Goal: Transaction & Acquisition: Purchase product/service

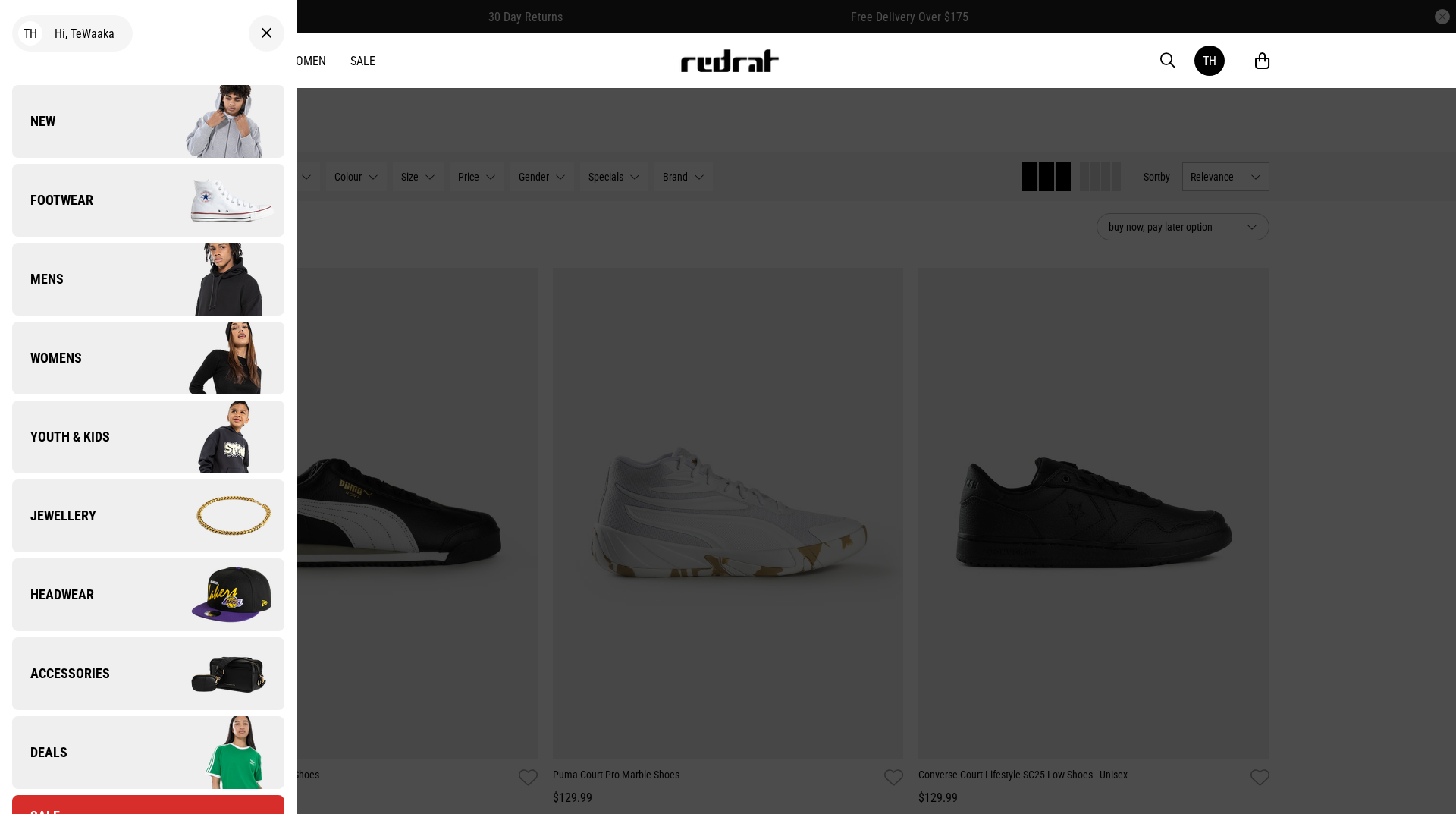
click at [66, 289] on link "Mens" at bounding box center [148, 279] width 272 height 72
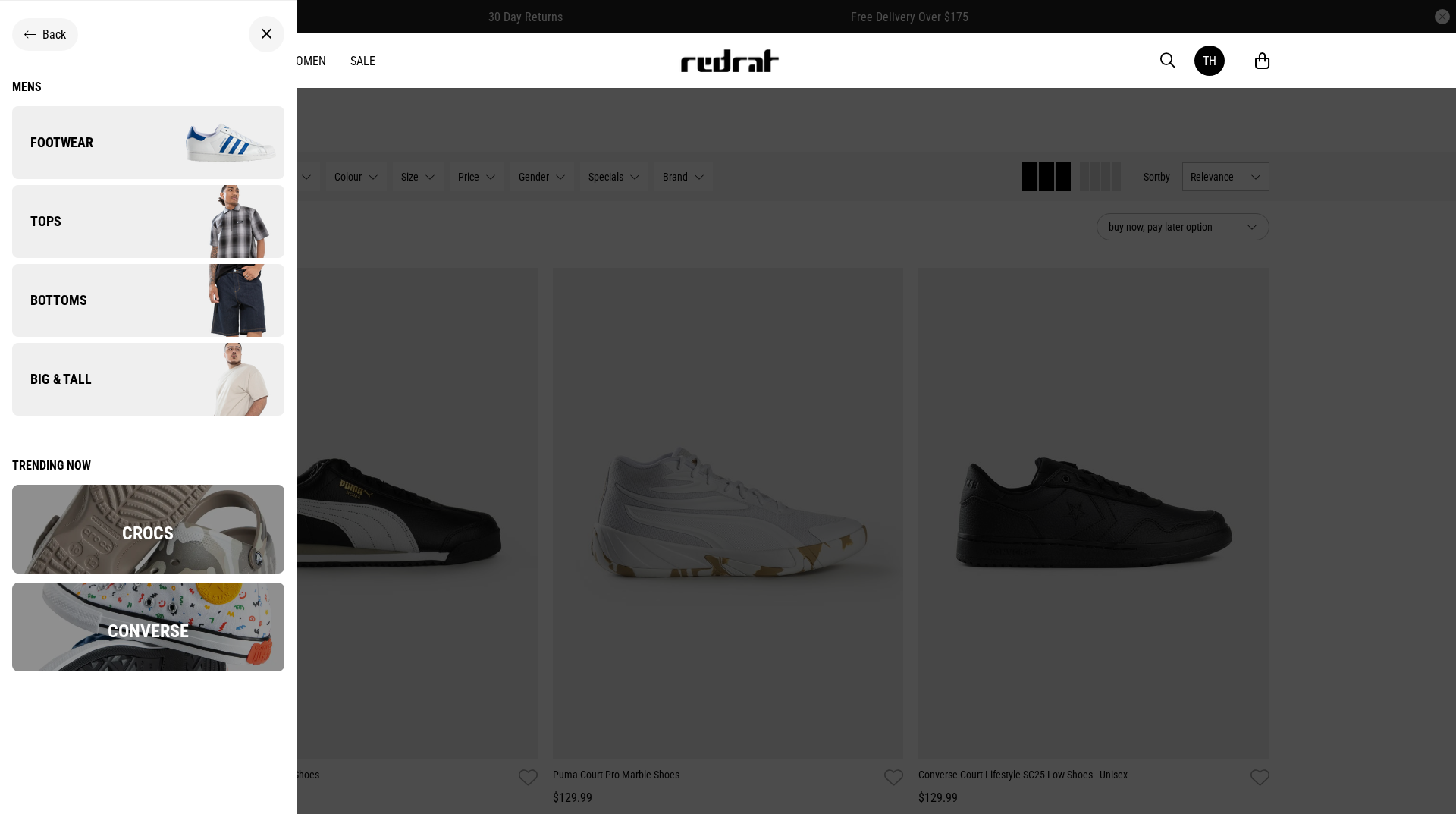
click at [80, 234] on link "Tops" at bounding box center [148, 221] width 272 height 72
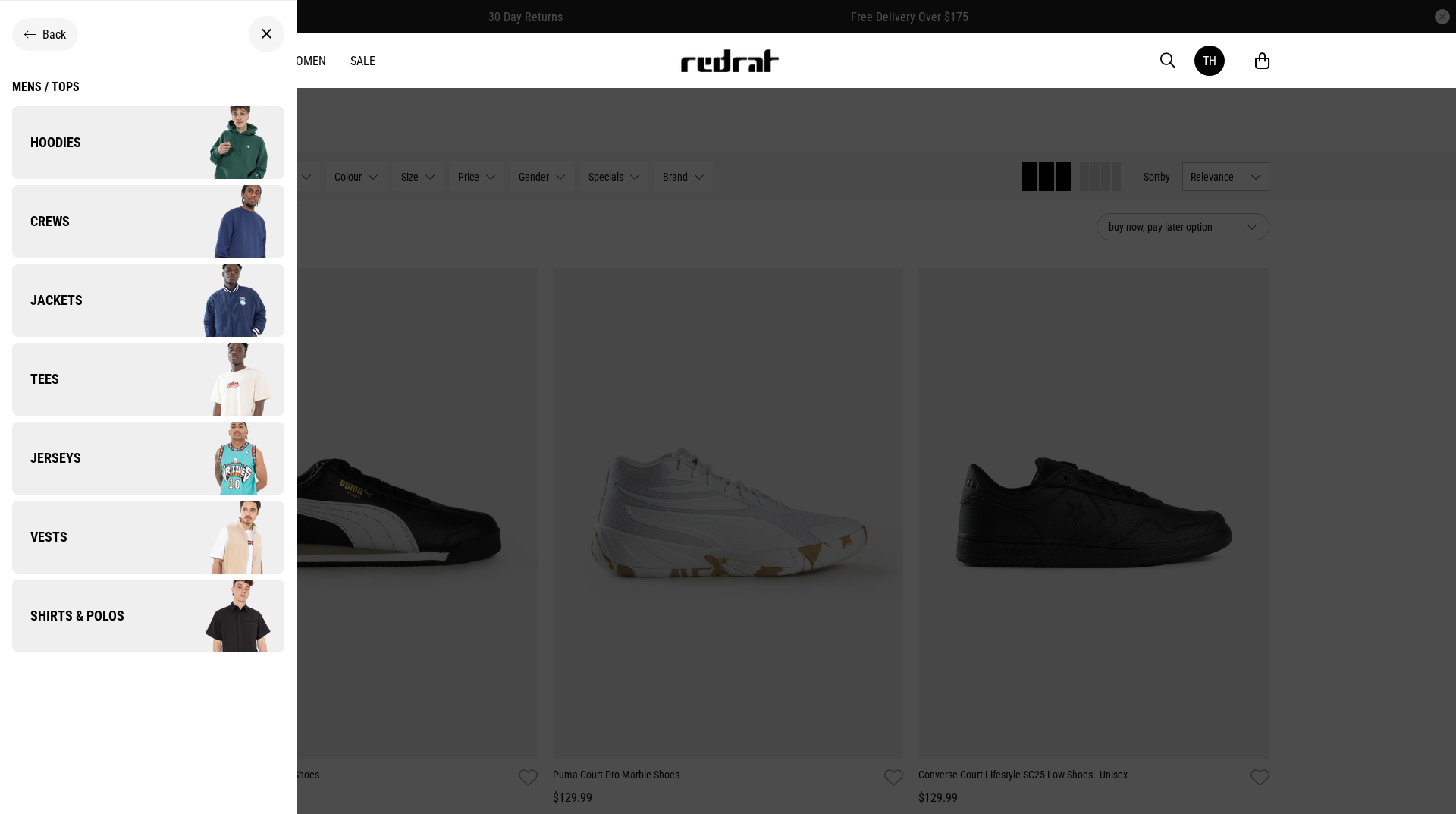
click at [108, 227] on link "Crews" at bounding box center [148, 221] width 272 height 72
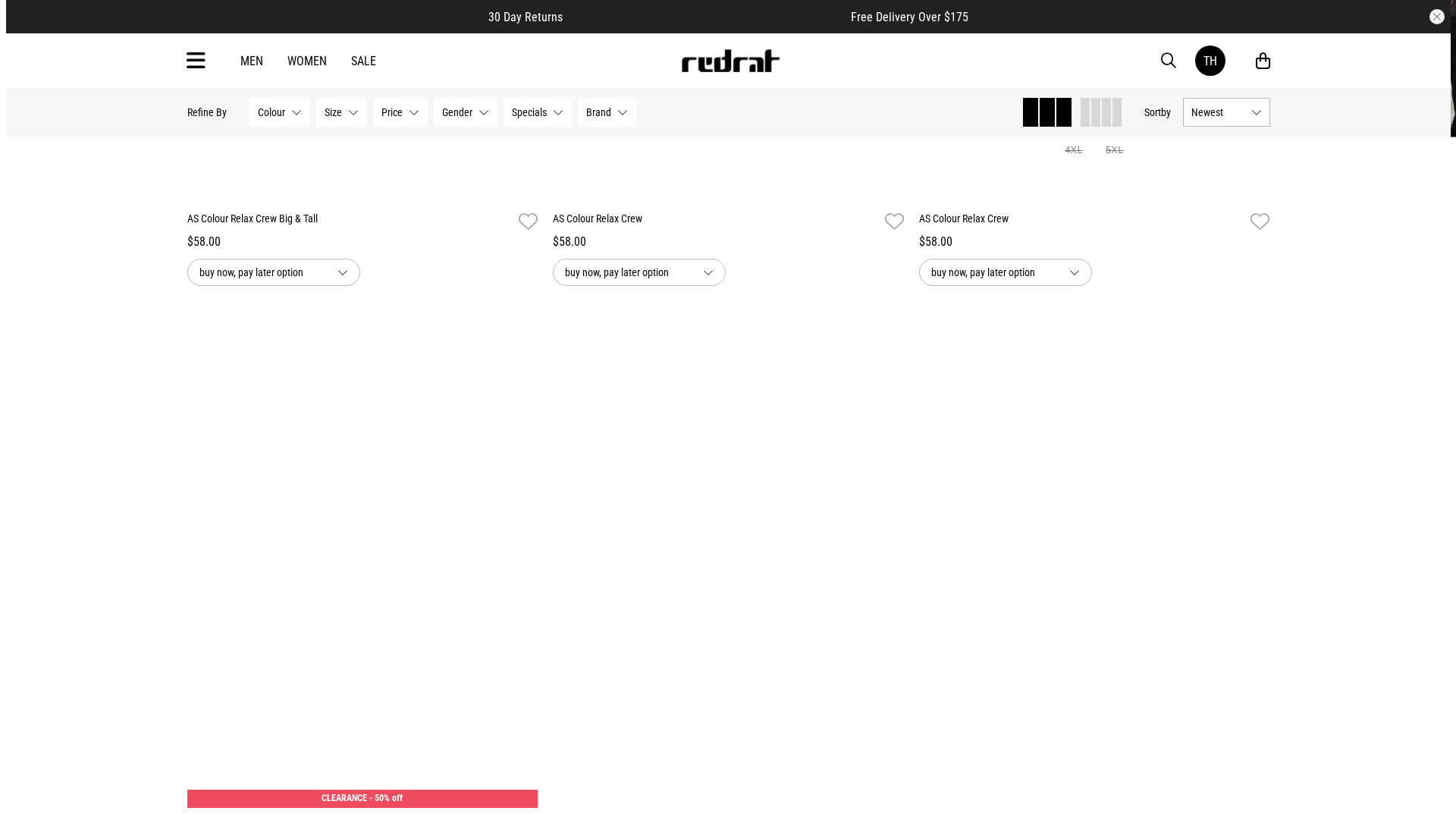
scroll to position [3412, 0]
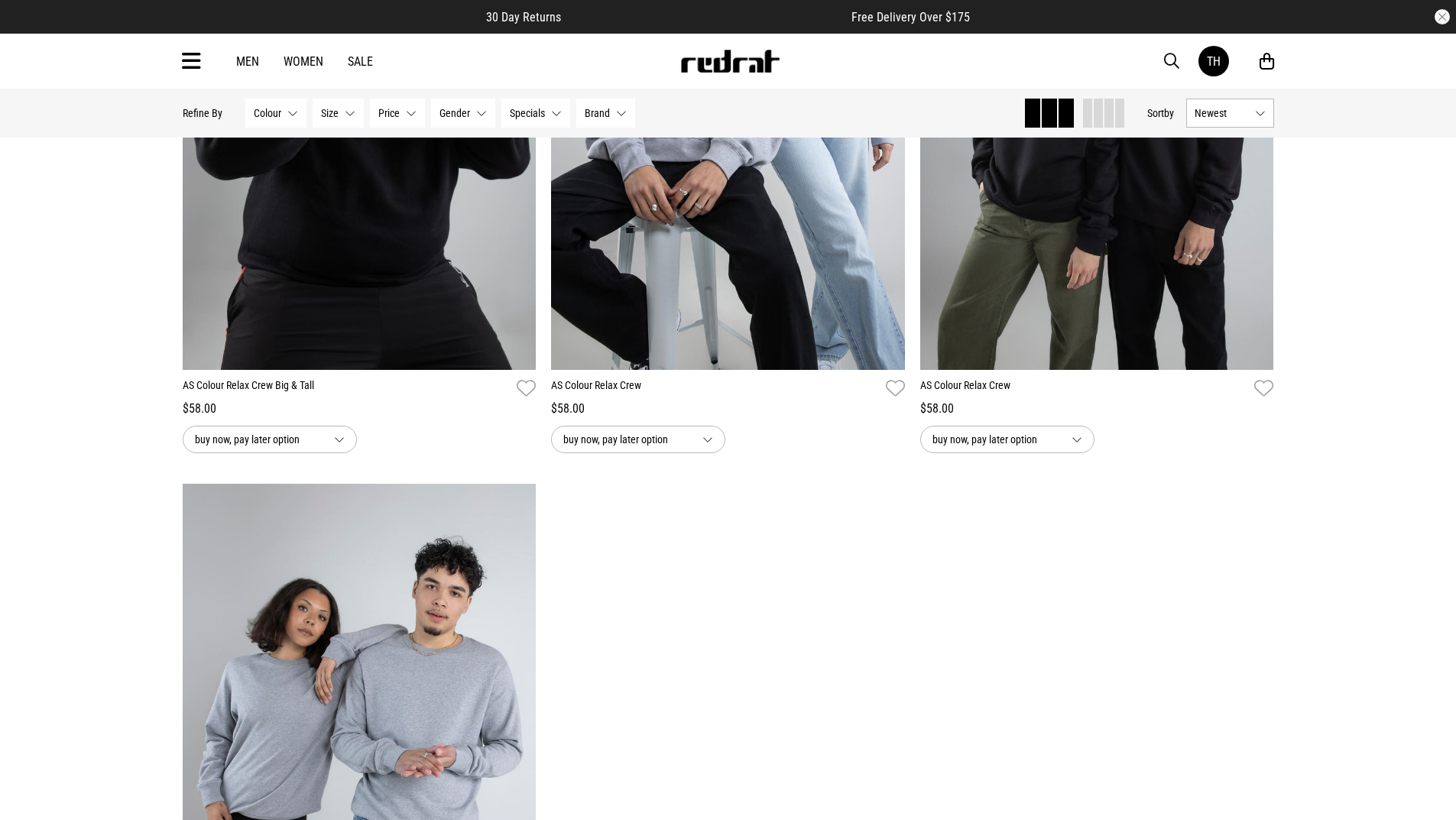
click at [202, 71] on div "Men Women Sale TH Hi, TeWaaka New Back Footwear Back Mens Back Womens Back Yout…" at bounding box center [728, 61] width 1116 height 55
click at [186, 68] on icon at bounding box center [191, 61] width 19 height 25
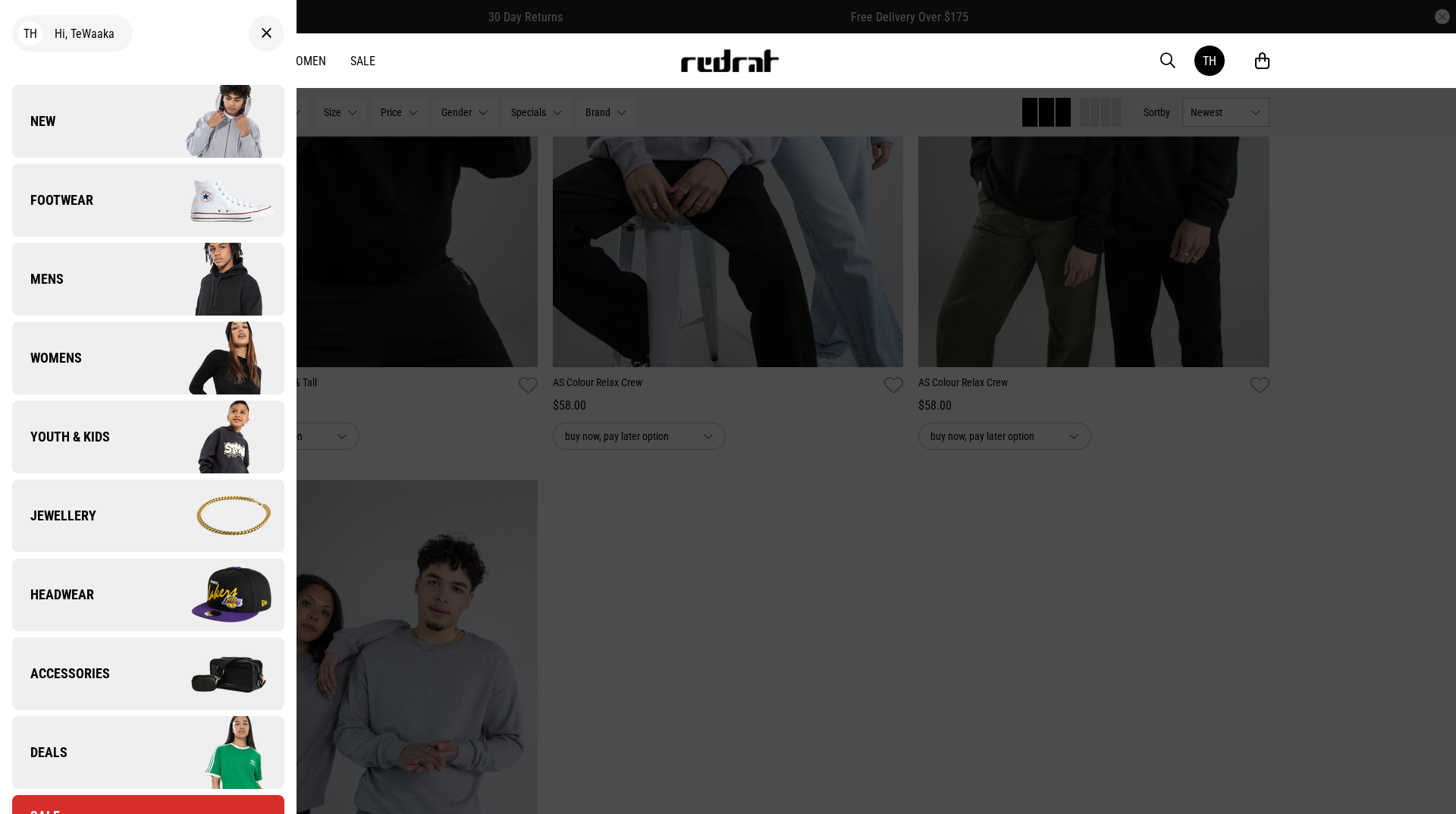
click at [97, 294] on link "Mens" at bounding box center [148, 279] width 272 height 72
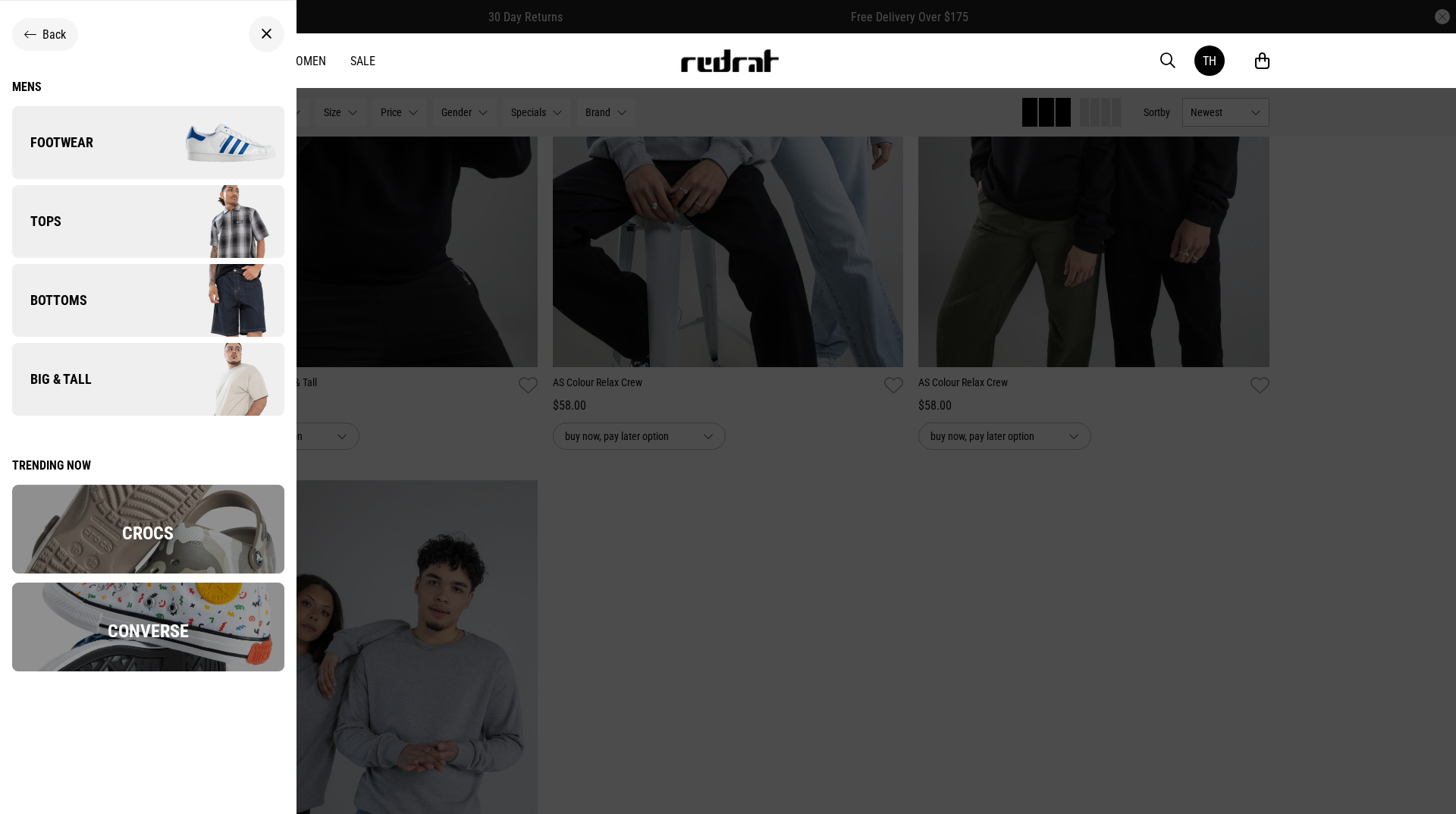
click at [105, 233] on link "Tops" at bounding box center [148, 221] width 272 height 72
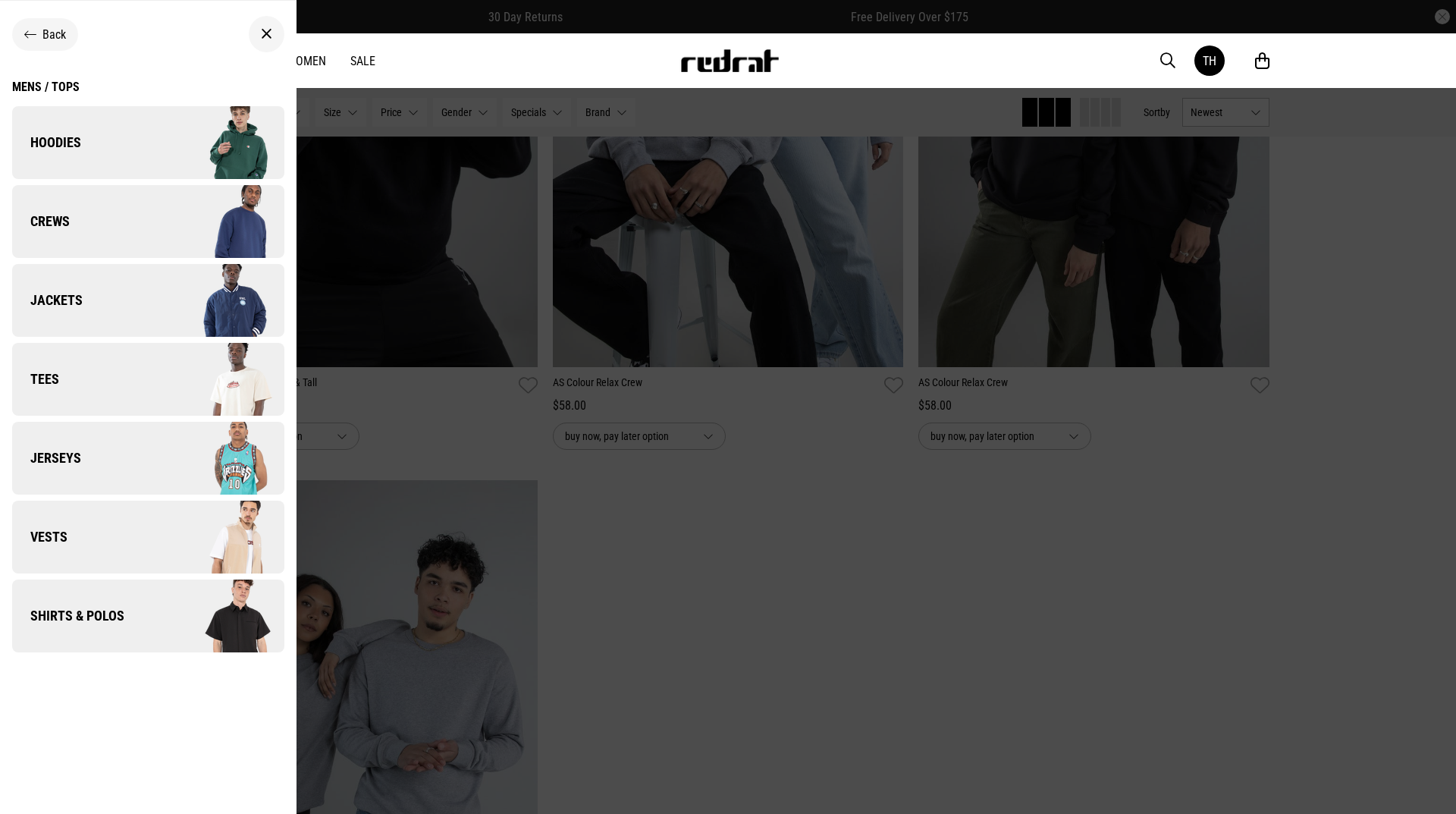
click at [136, 142] on link "Hoodies" at bounding box center [148, 143] width 272 height 72
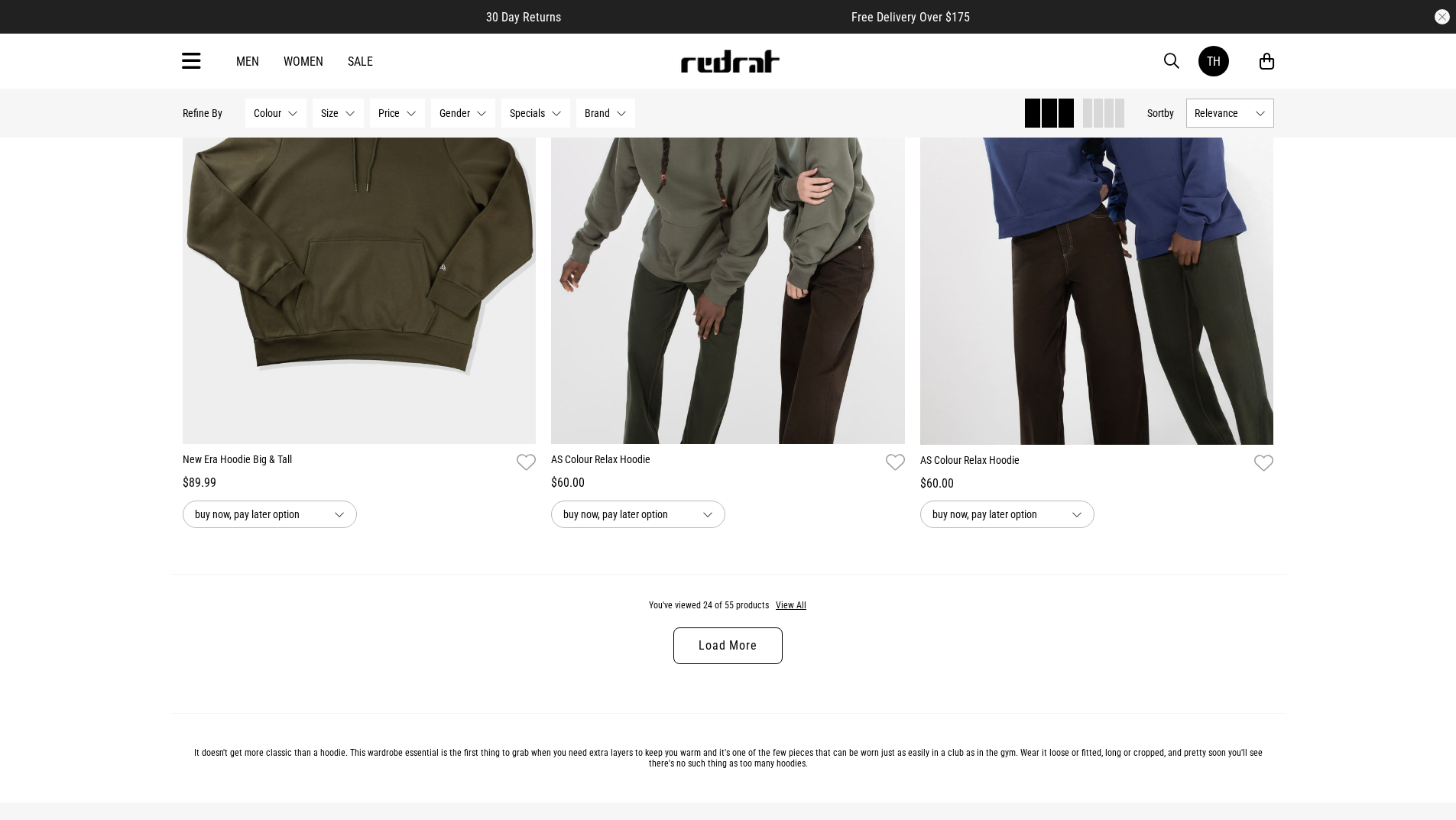
scroll to position [4965, 0]
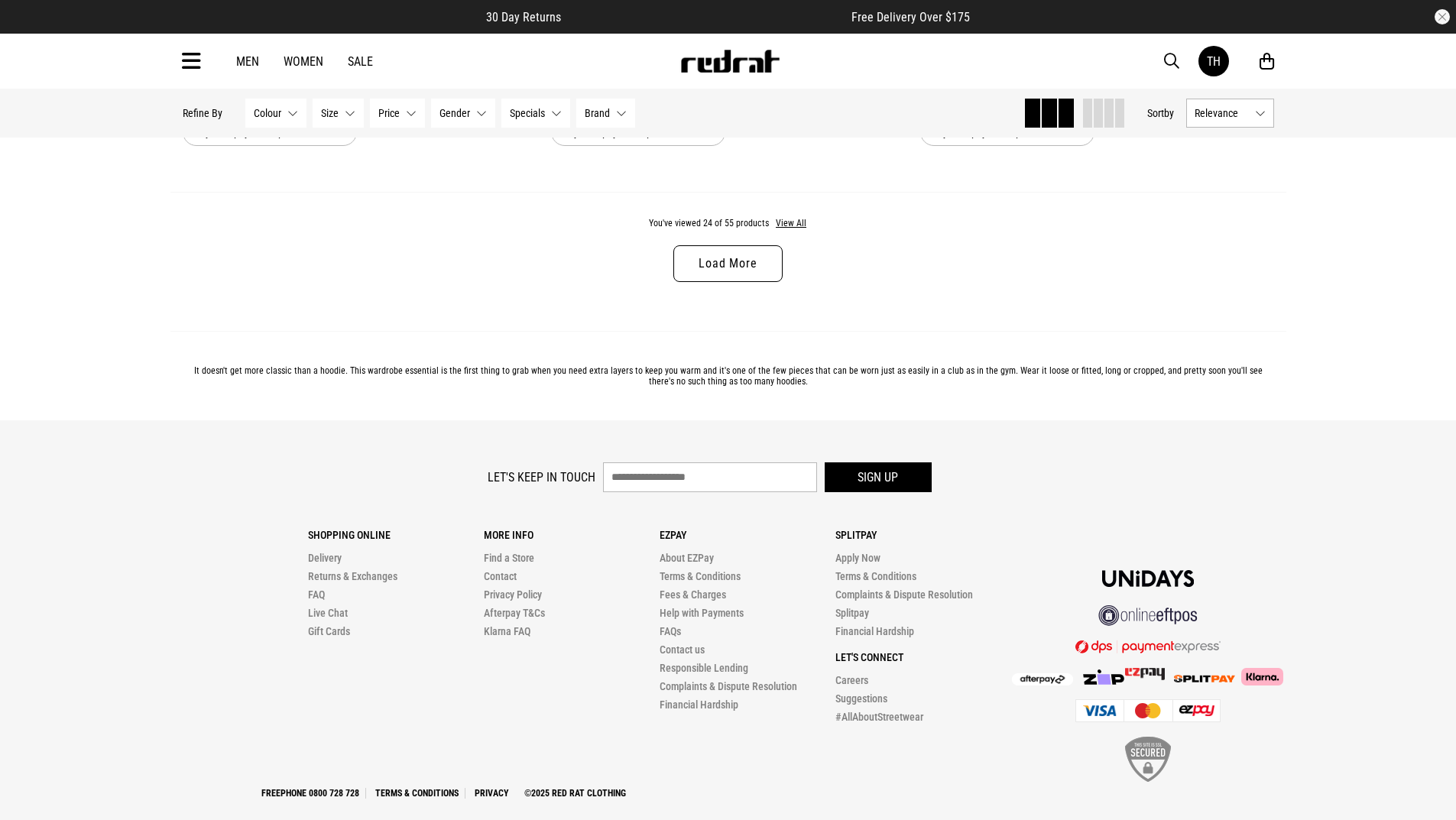
click at [775, 288] on div "You've viewed 24 of 55 products View All Load More" at bounding box center [728, 262] width 1116 height 140
click at [758, 280] on link "Load More" at bounding box center [728, 263] width 109 height 36
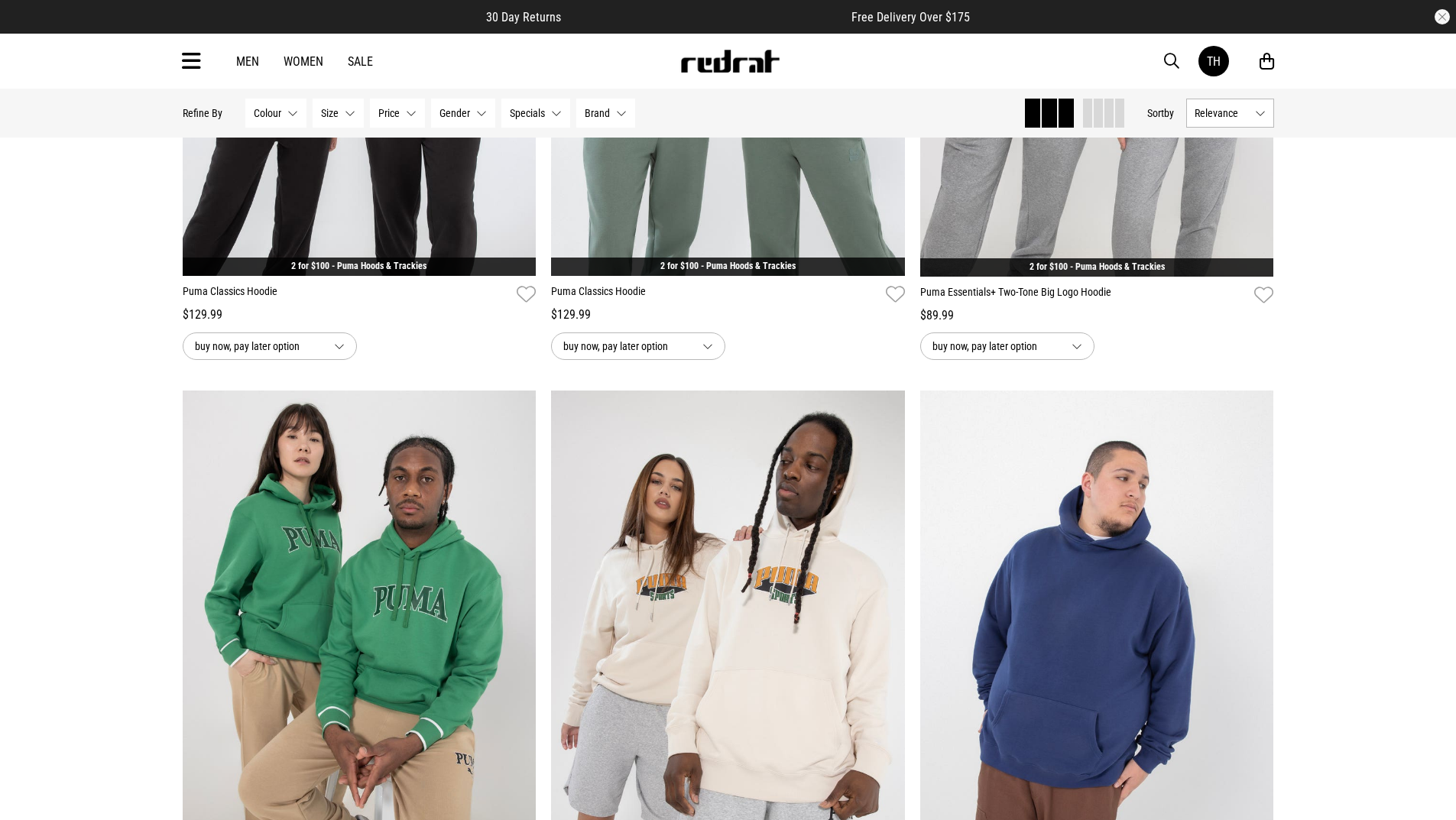
scroll to position [9549, 0]
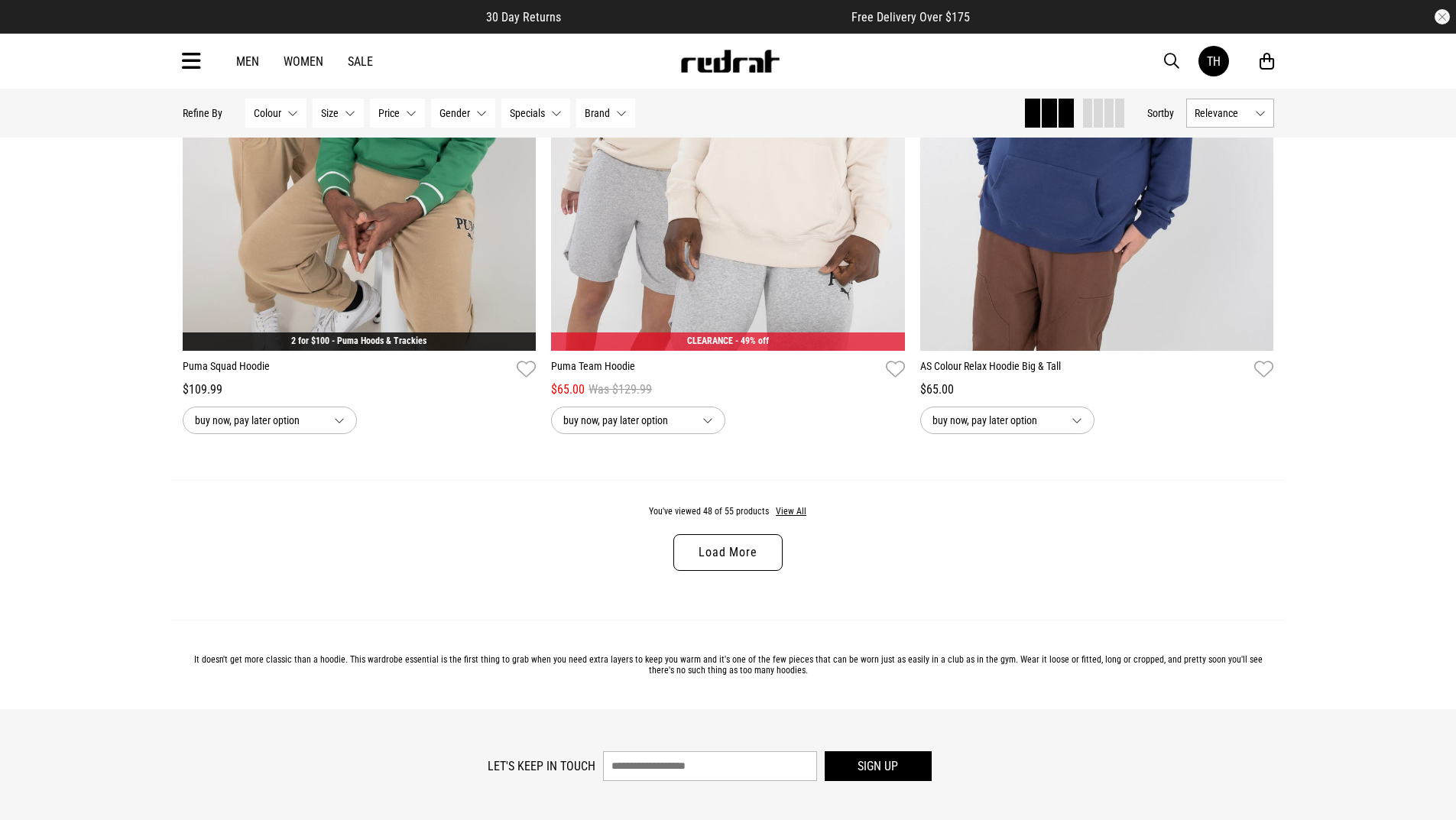
click at [749, 551] on link "Load More" at bounding box center [728, 552] width 109 height 36
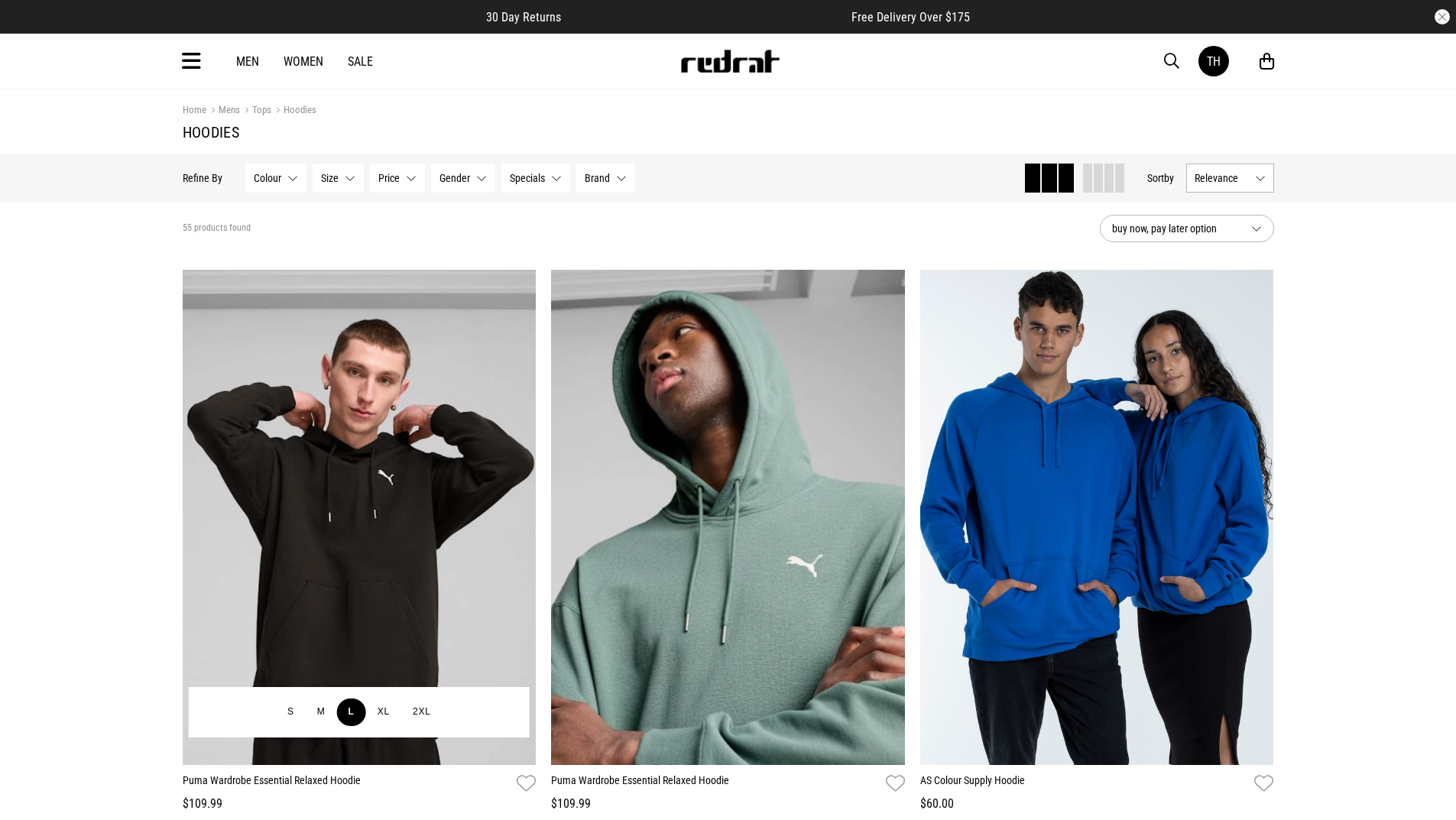
click at [343, 710] on button "L" at bounding box center [351, 711] width 29 height 27
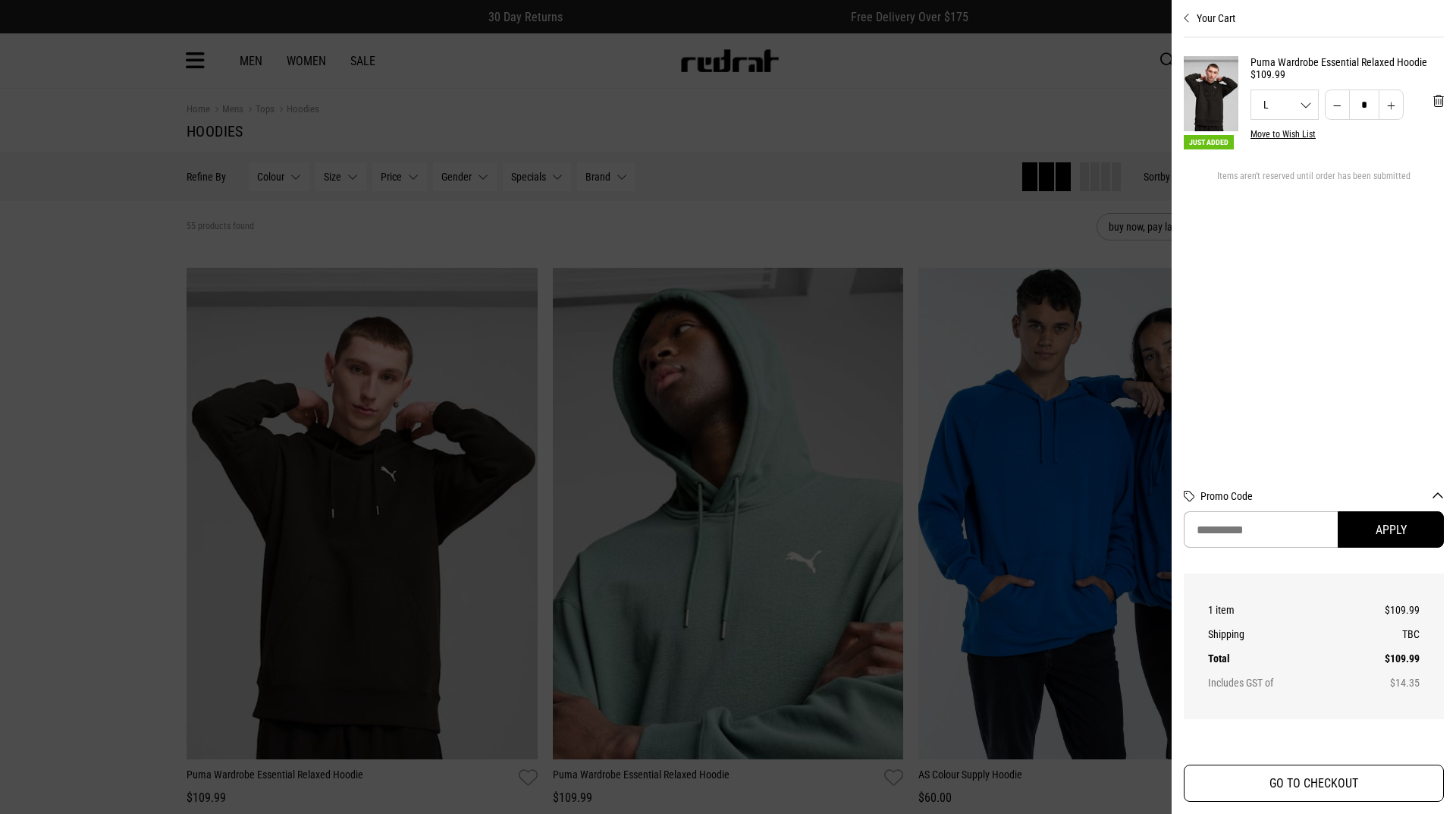
click at [1321, 783] on button "GO TO CHECKOUT" at bounding box center [1313, 783] width 260 height 37
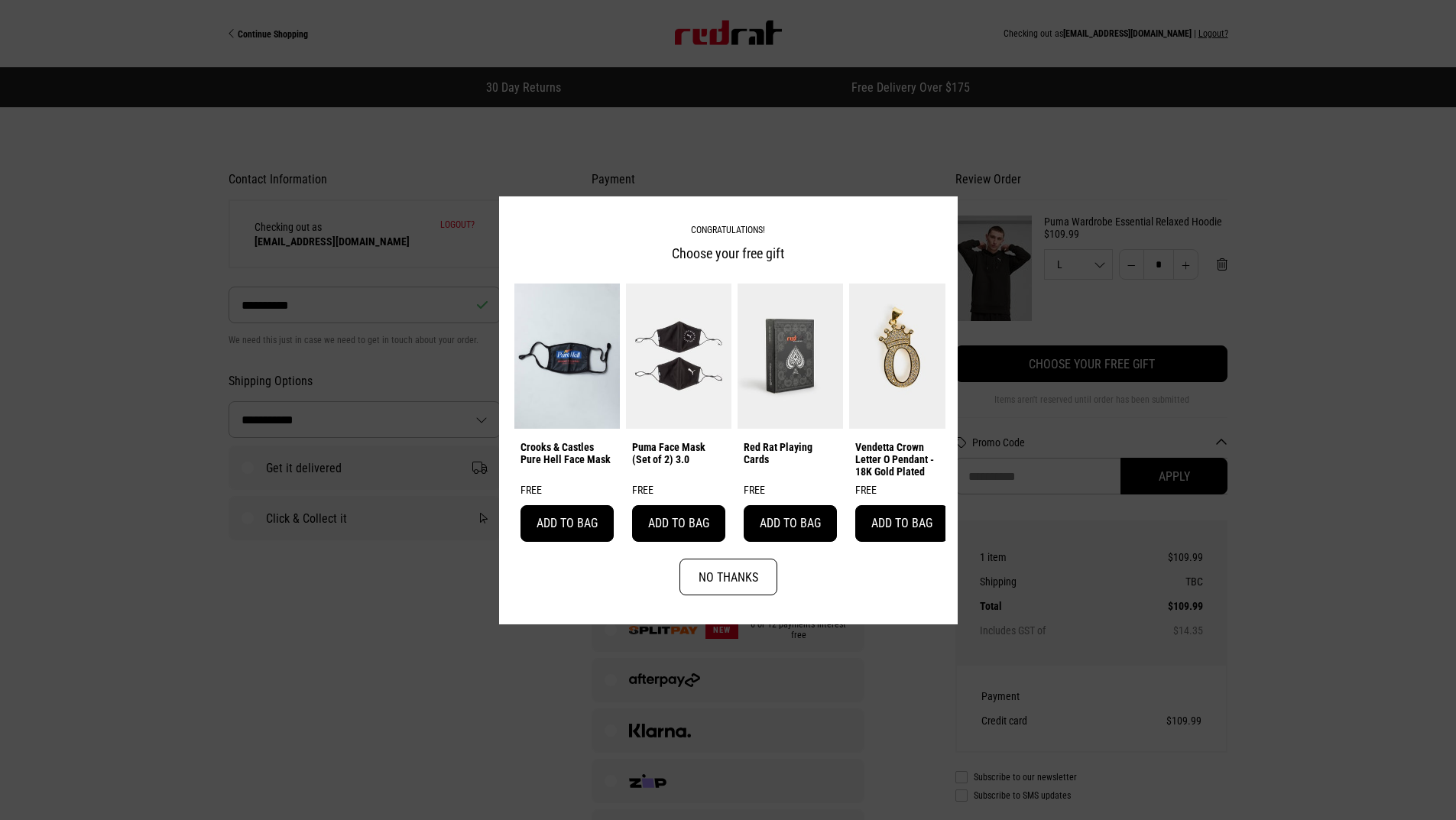
select select "**********"
click at [714, 582] on button "No Thanks" at bounding box center [729, 576] width 98 height 36
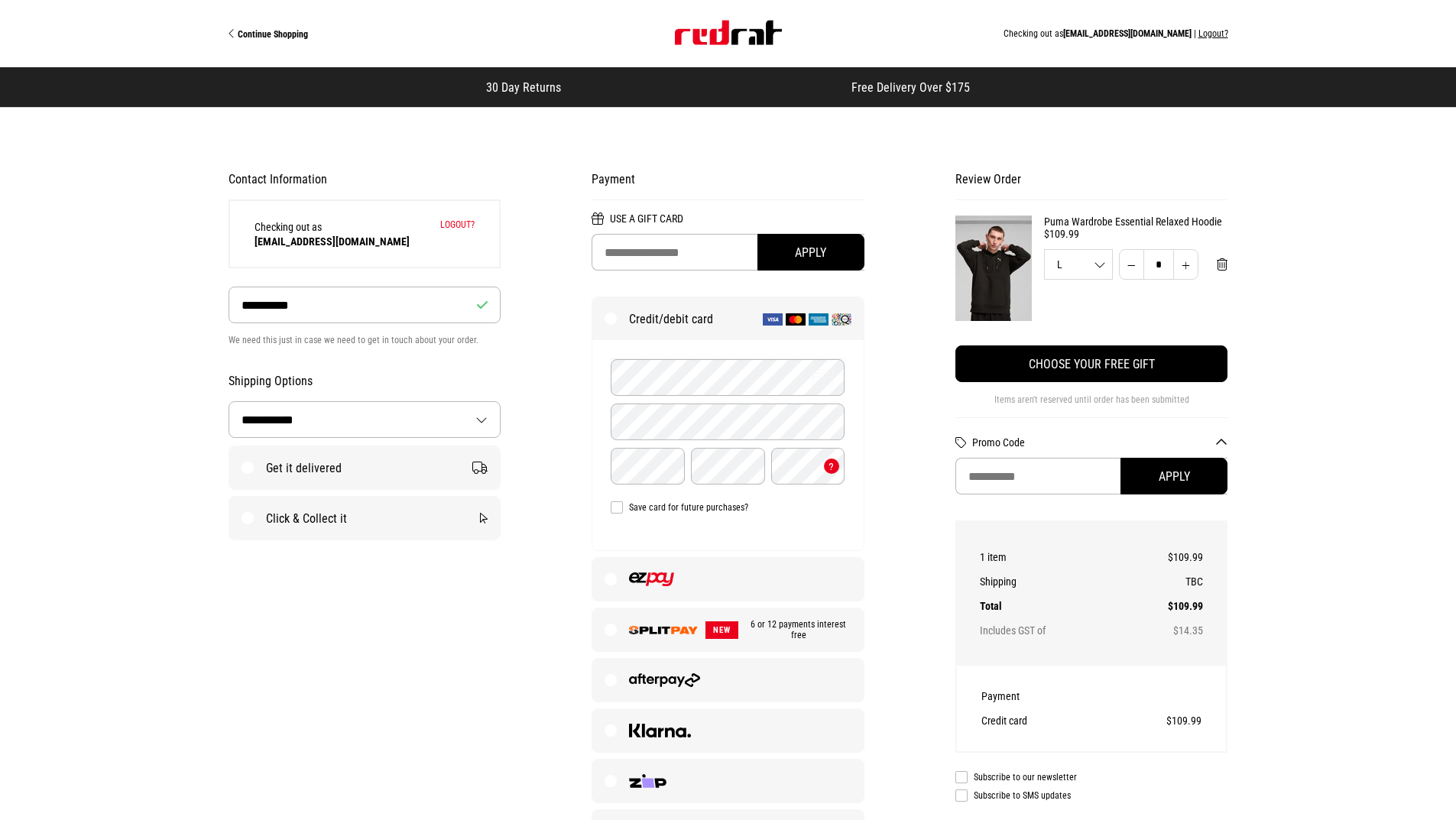
click at [248, 470] on label "Get it delivered" at bounding box center [364, 467] width 271 height 43
select select "**********"
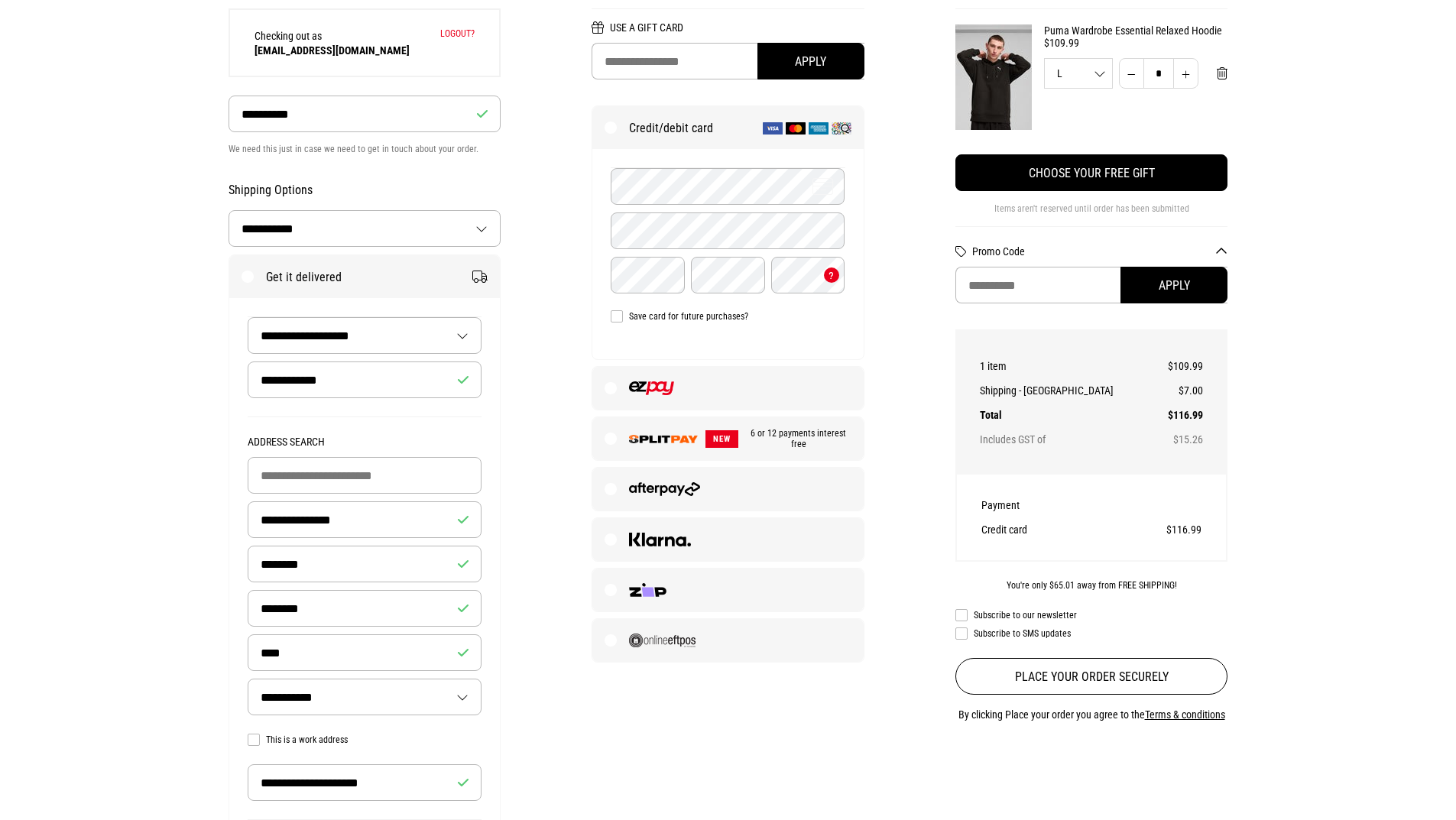
scroll to position [229, 0]
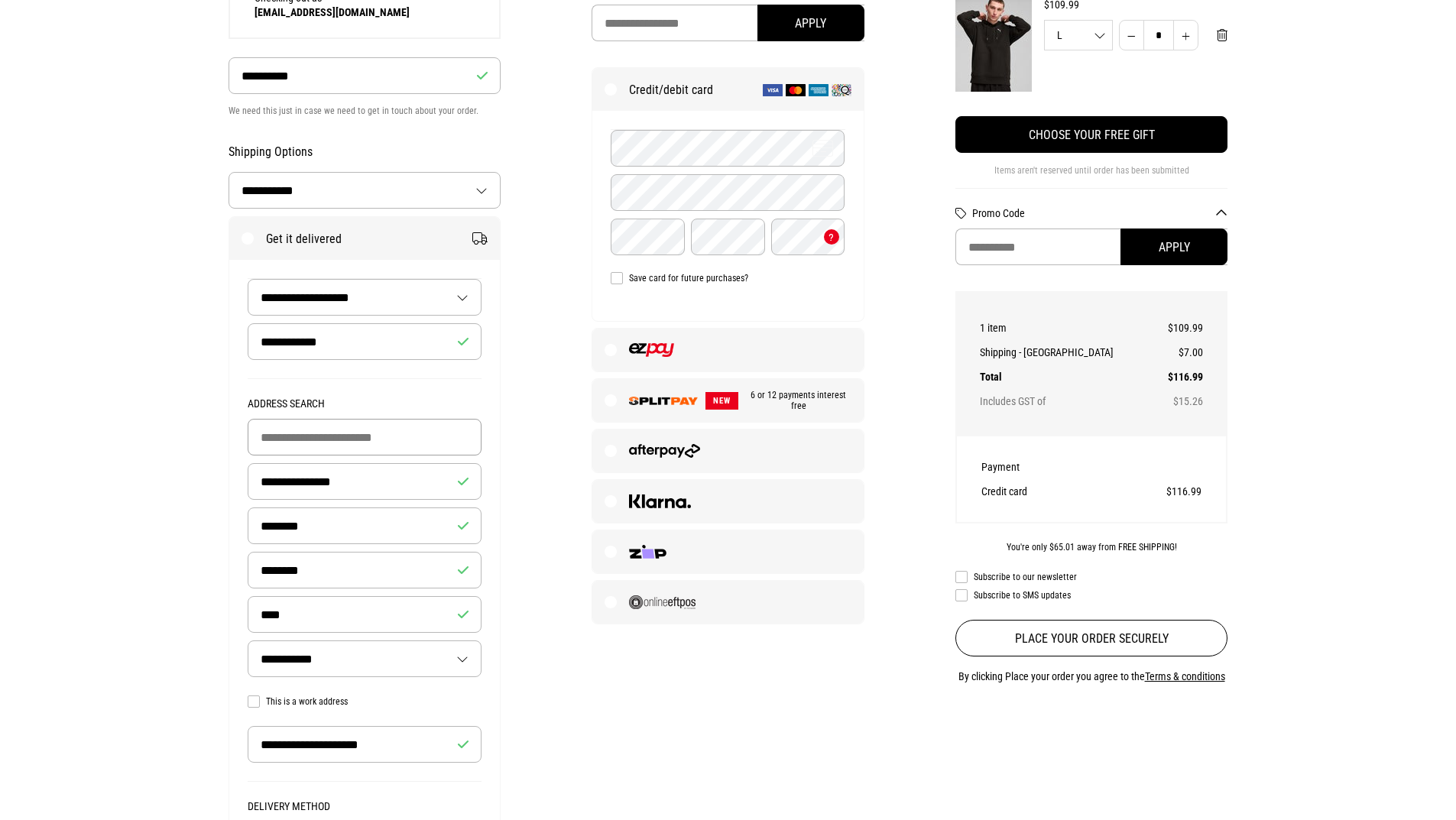
click at [314, 440] on input "Building Name (Optional)" at bounding box center [365, 436] width 235 height 36
click at [305, 472] on input "**********" at bounding box center [365, 481] width 235 height 36
click at [334, 282] on select "**********" at bounding box center [364, 297] width 232 height 35
select select "******"
click at [249, 280] on select "**********" at bounding box center [364, 297] width 232 height 35
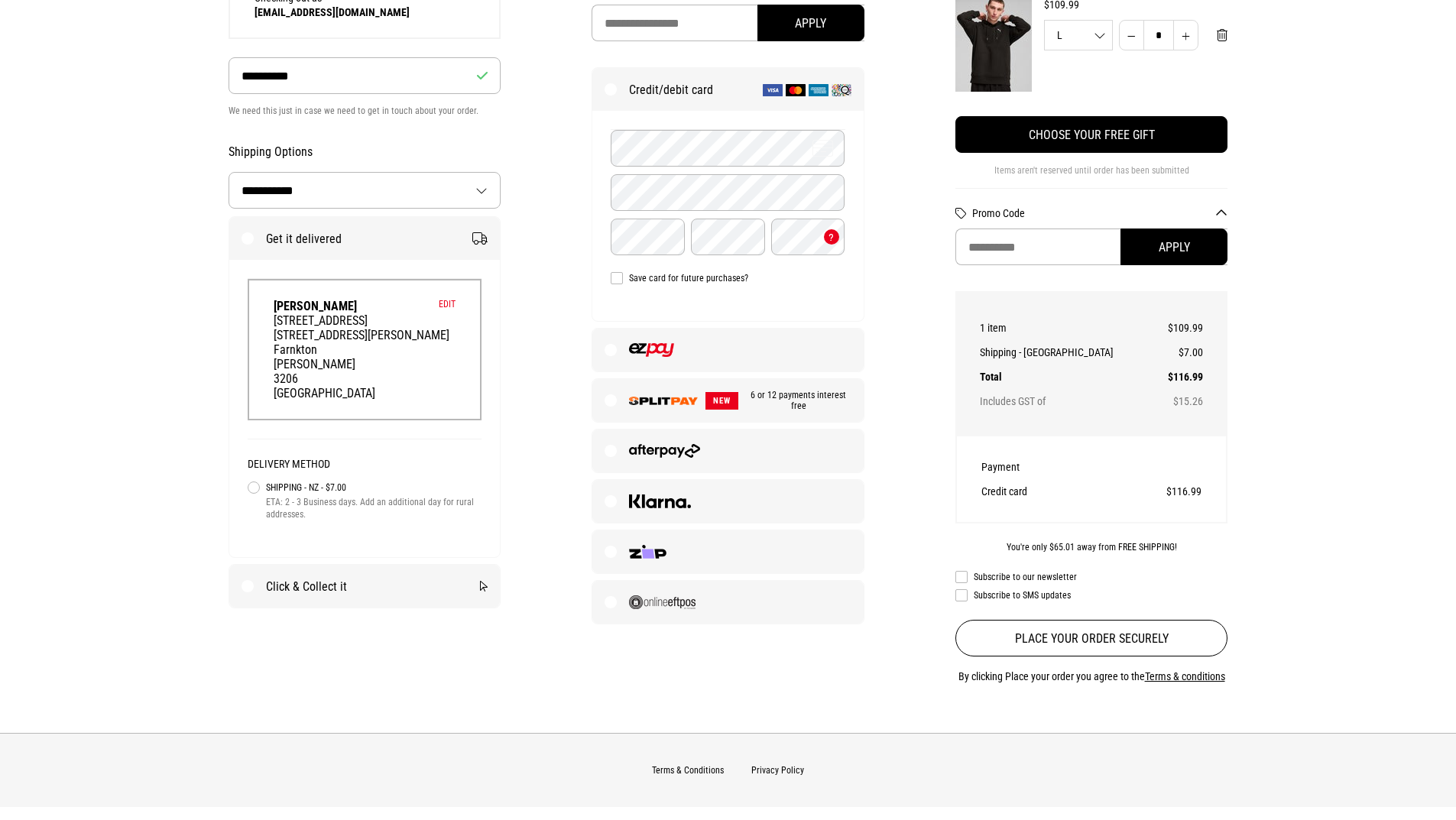
click at [385, 328] on div "Edit TeWaaka Hoko 76c primrose street 76 c Primrose streety Farnkton Hamilton 3…" at bounding box center [365, 349] width 235 height 141
click at [453, 304] on button "Edit" at bounding box center [448, 304] width 17 height 11
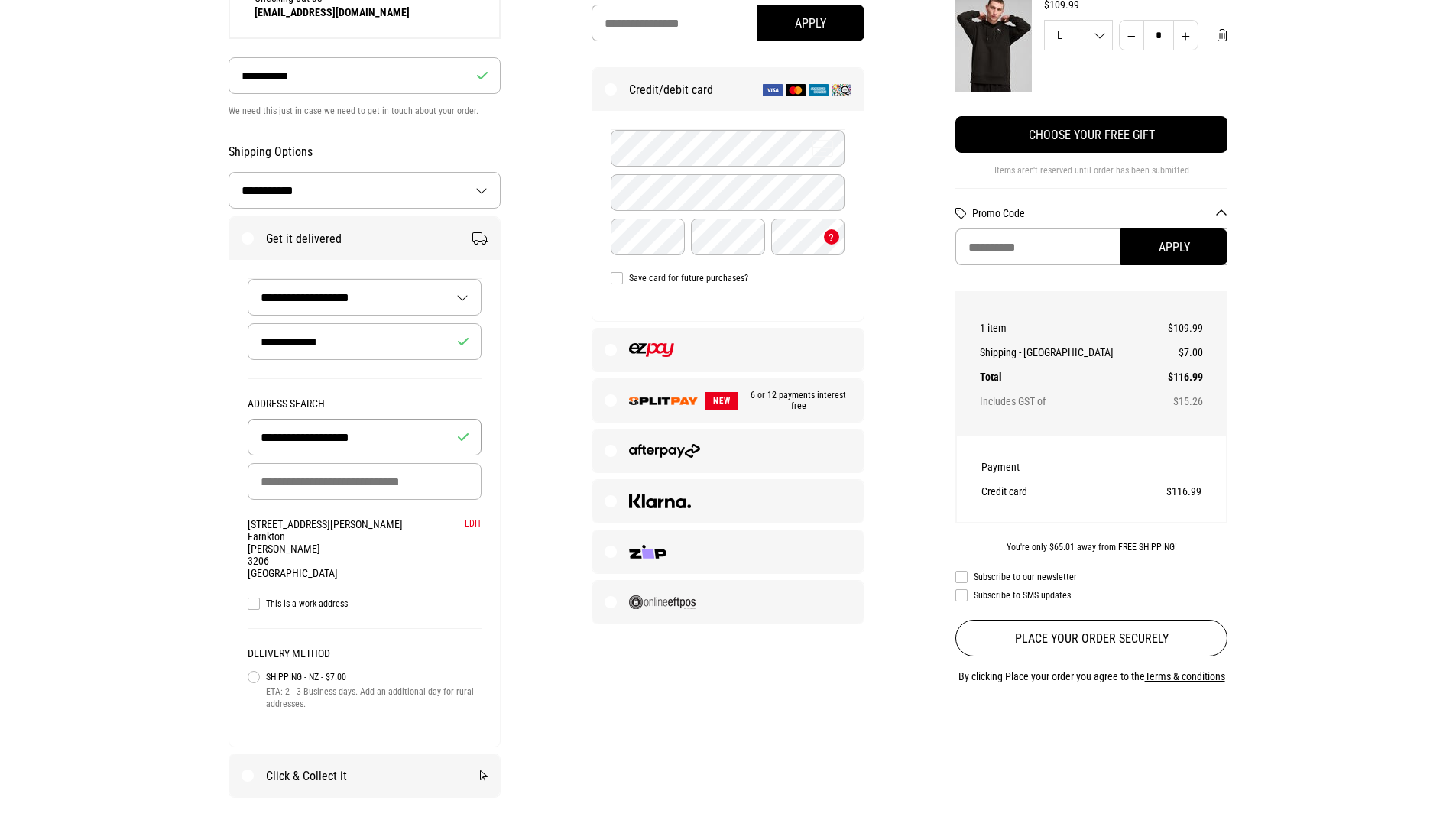
click at [375, 437] on input "**********" at bounding box center [365, 436] width 235 height 36
click at [349, 525] on div "76 c Primrose streety Farnkton Hamilton 3206 New Zealand" at bounding box center [365, 548] width 235 height 61
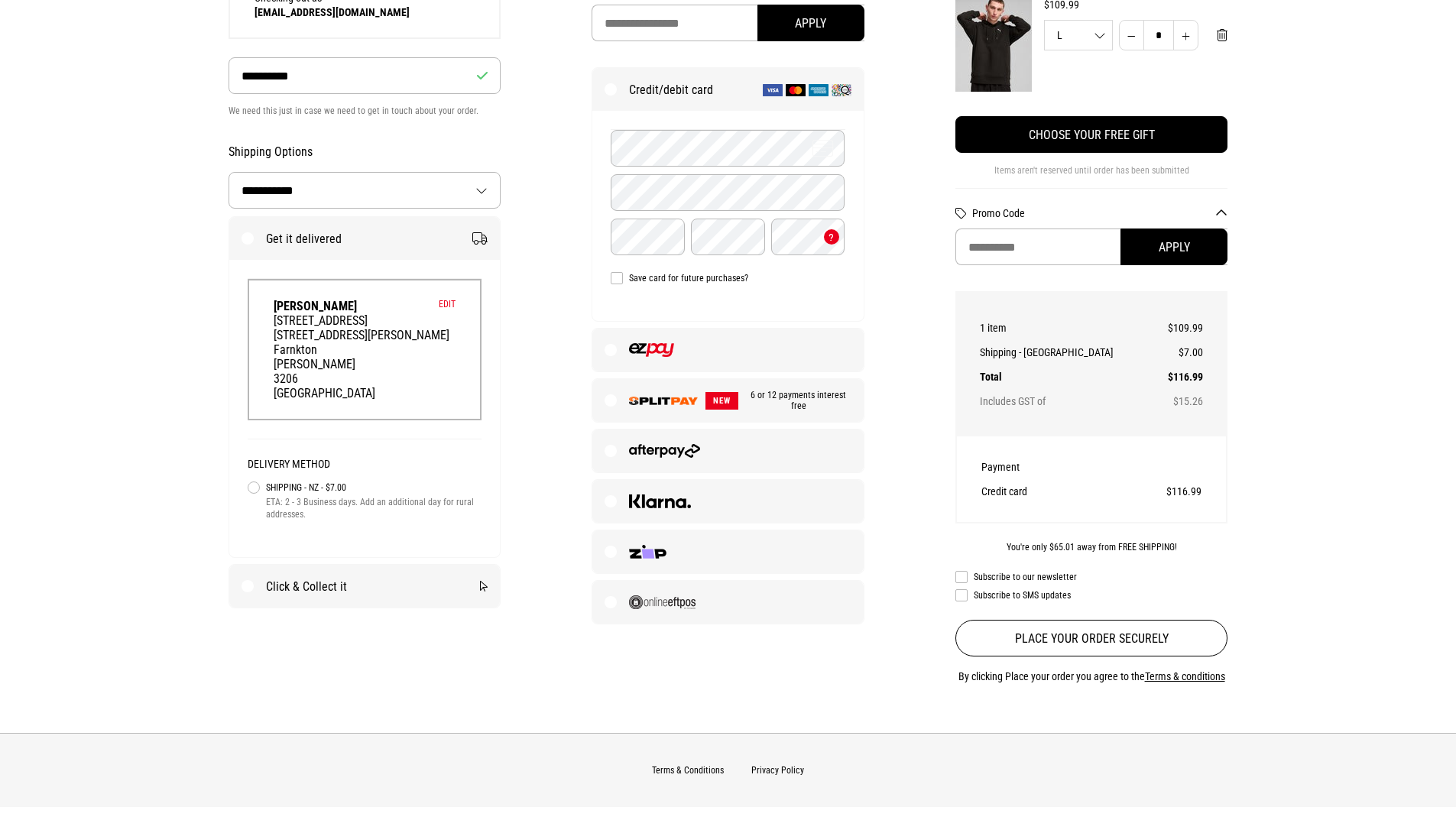
click at [448, 306] on button "Edit" at bounding box center [448, 304] width 17 height 11
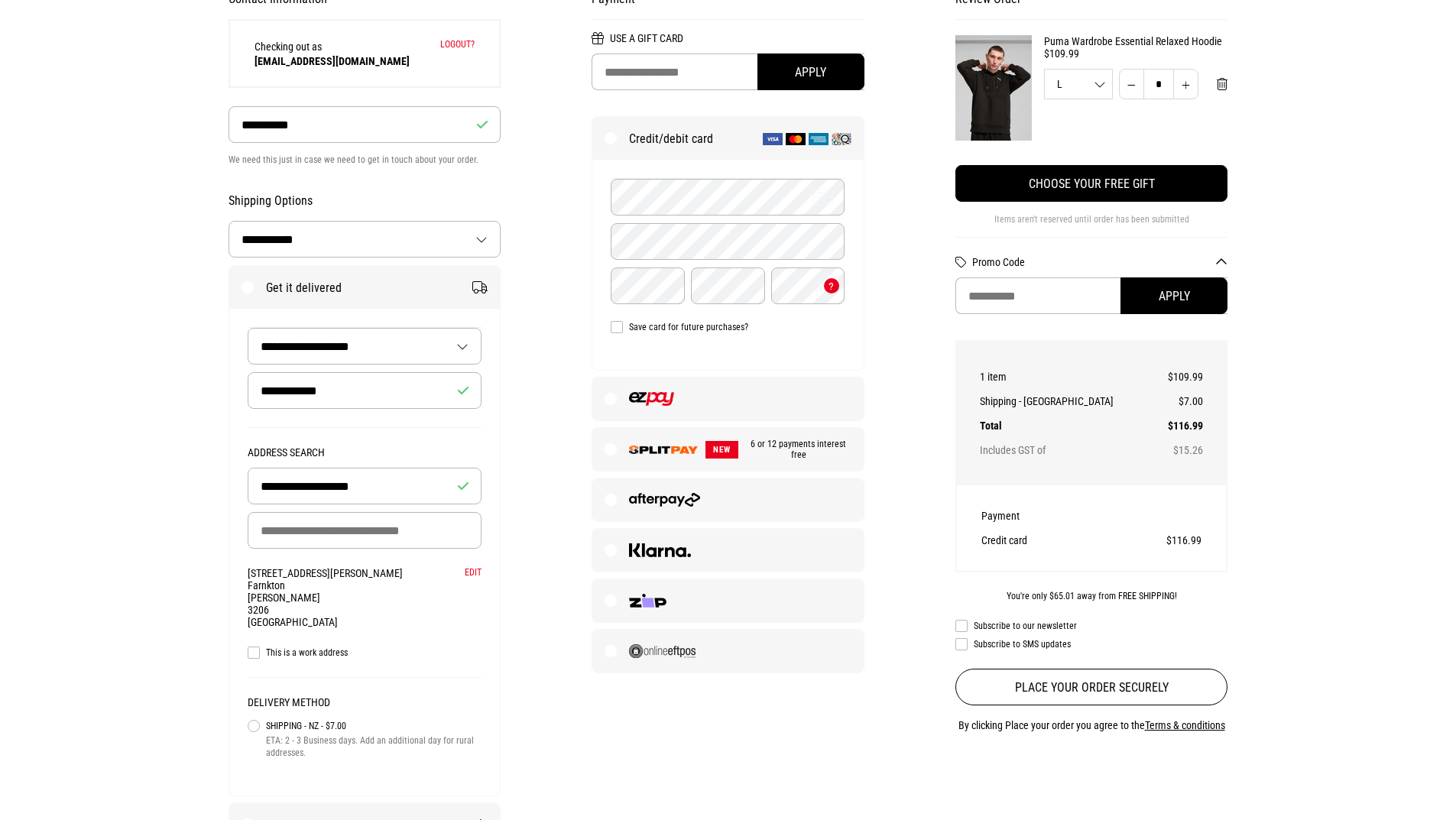
scroll to position [153, 0]
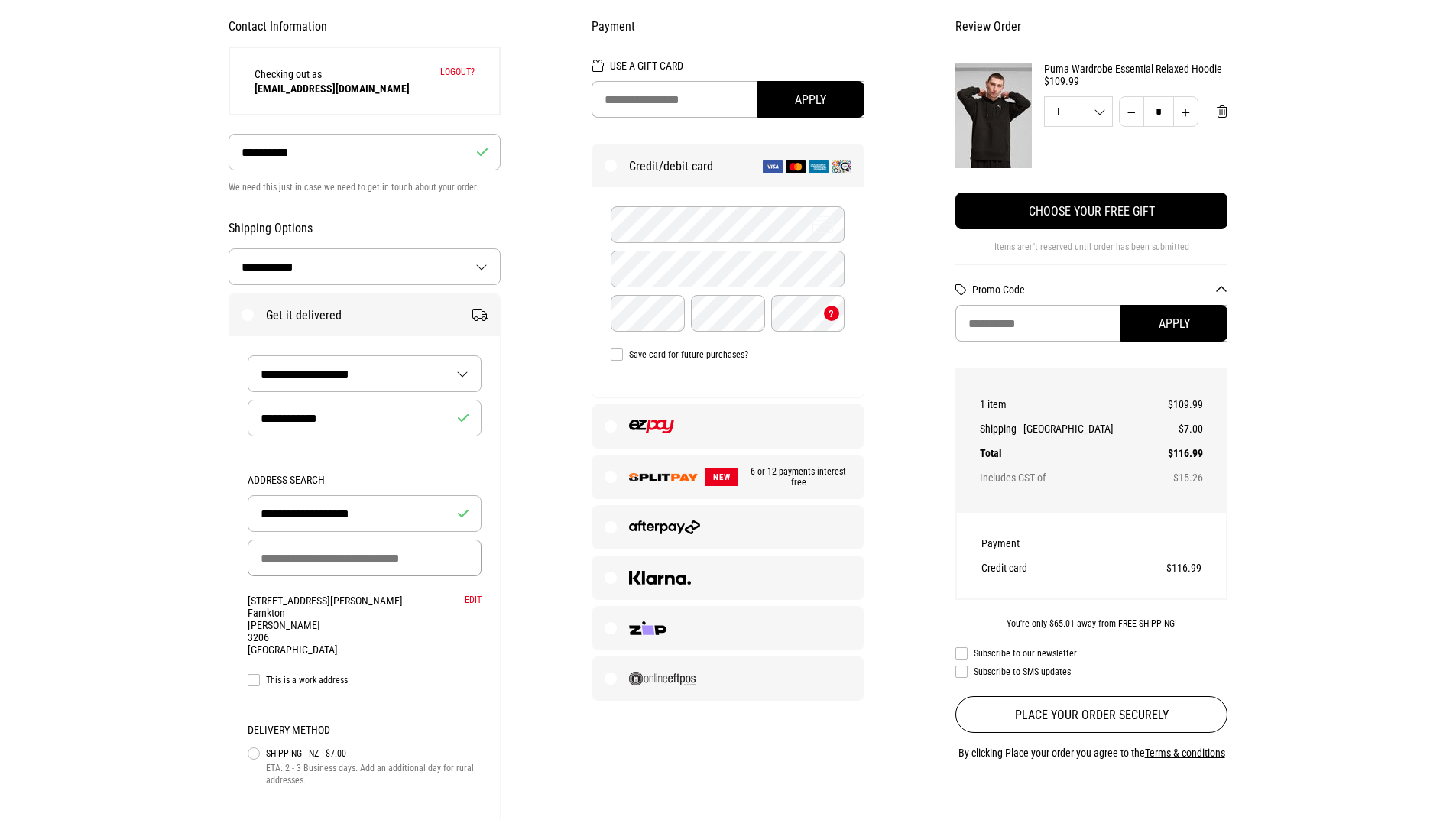
click at [333, 563] on input "Delivery Address" at bounding box center [365, 558] width 235 height 36
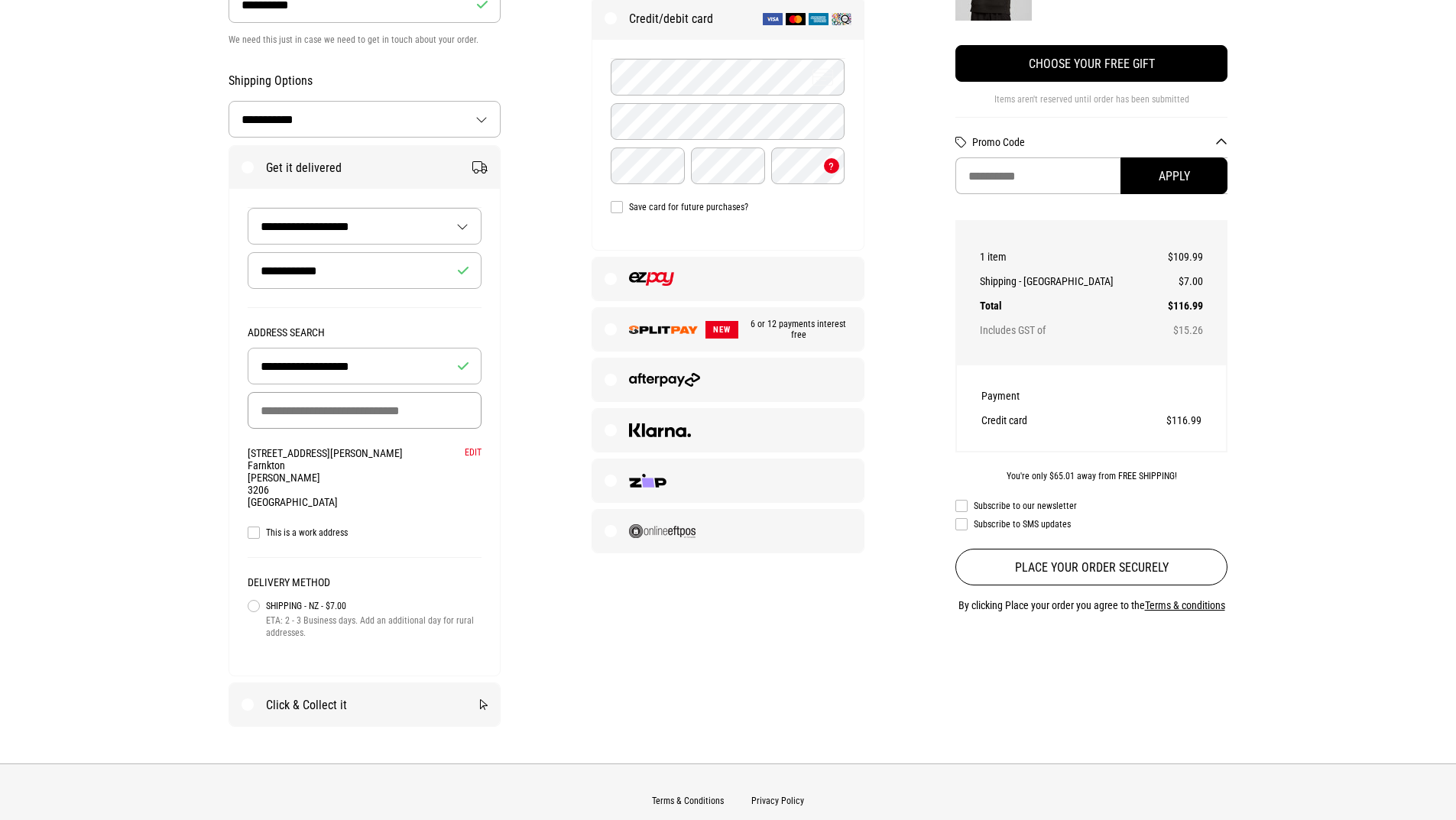
scroll to position [305, 0]
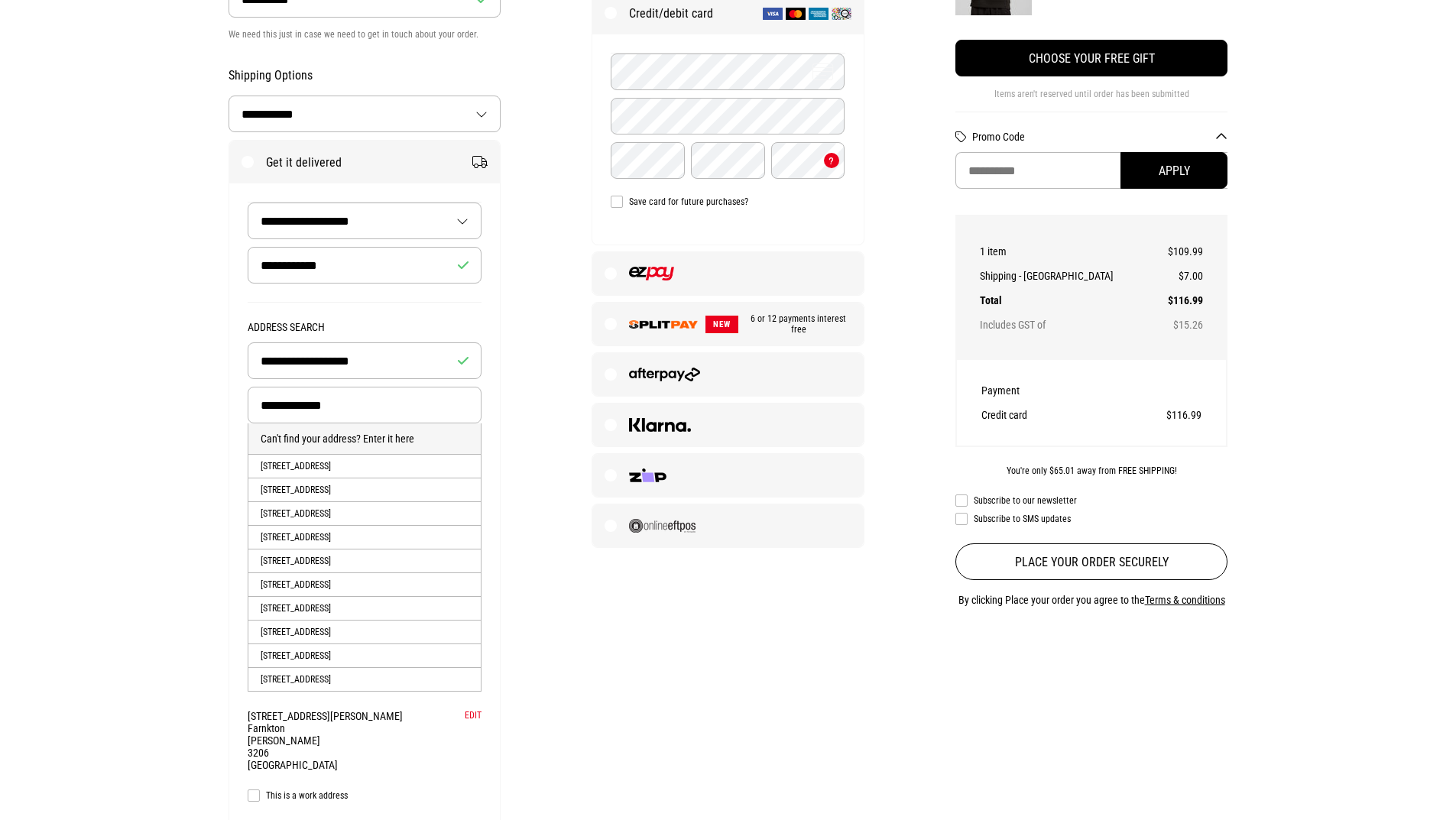
click at [346, 469] on li "76C Primrose Street, Frankton, HAMILTON, Hamilton City" at bounding box center [365, 465] width 233 height 23
type input "**********"
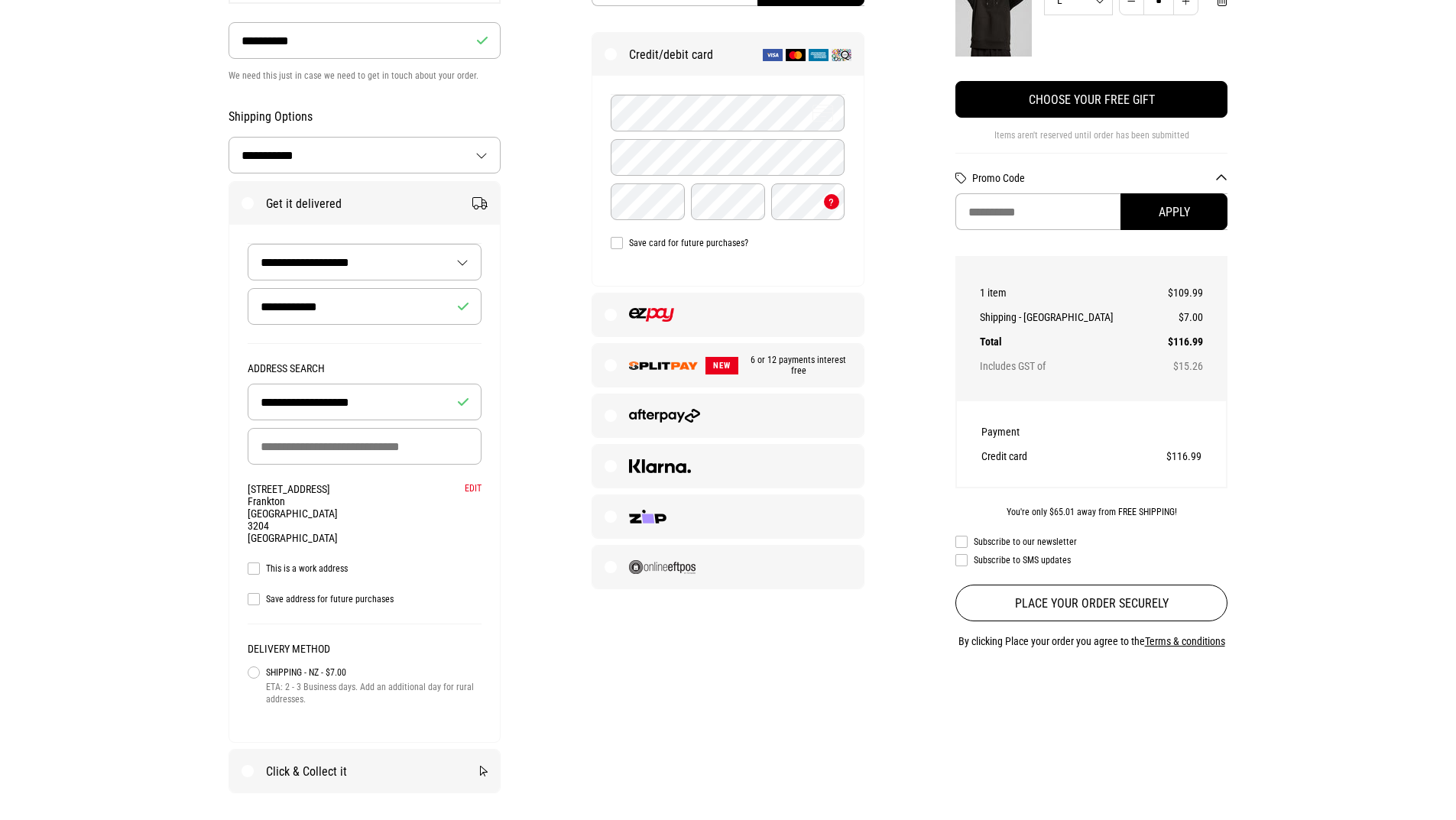
scroll to position [229, 0]
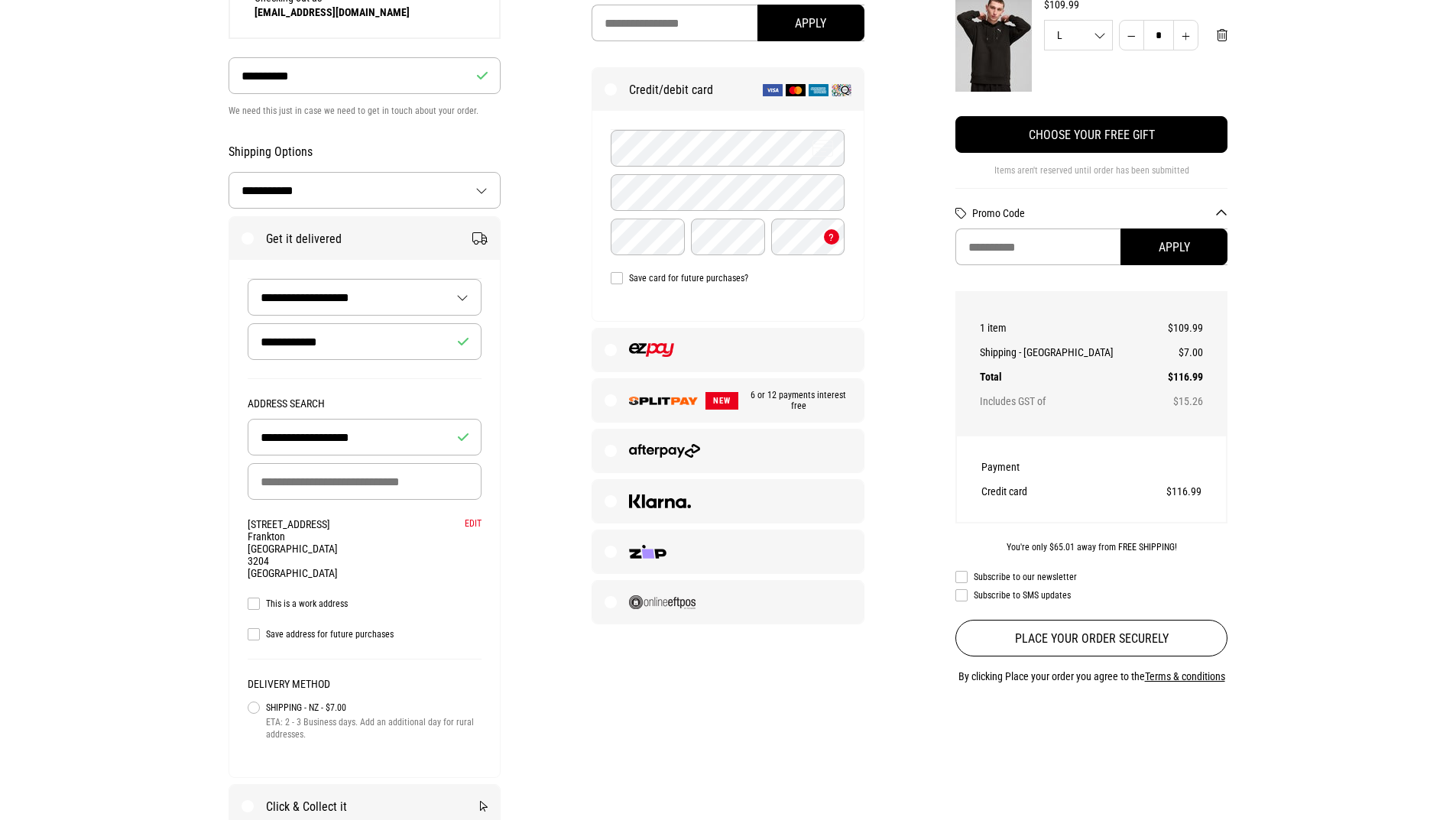
click at [630, 346] on img at bounding box center [652, 350] width 45 height 14
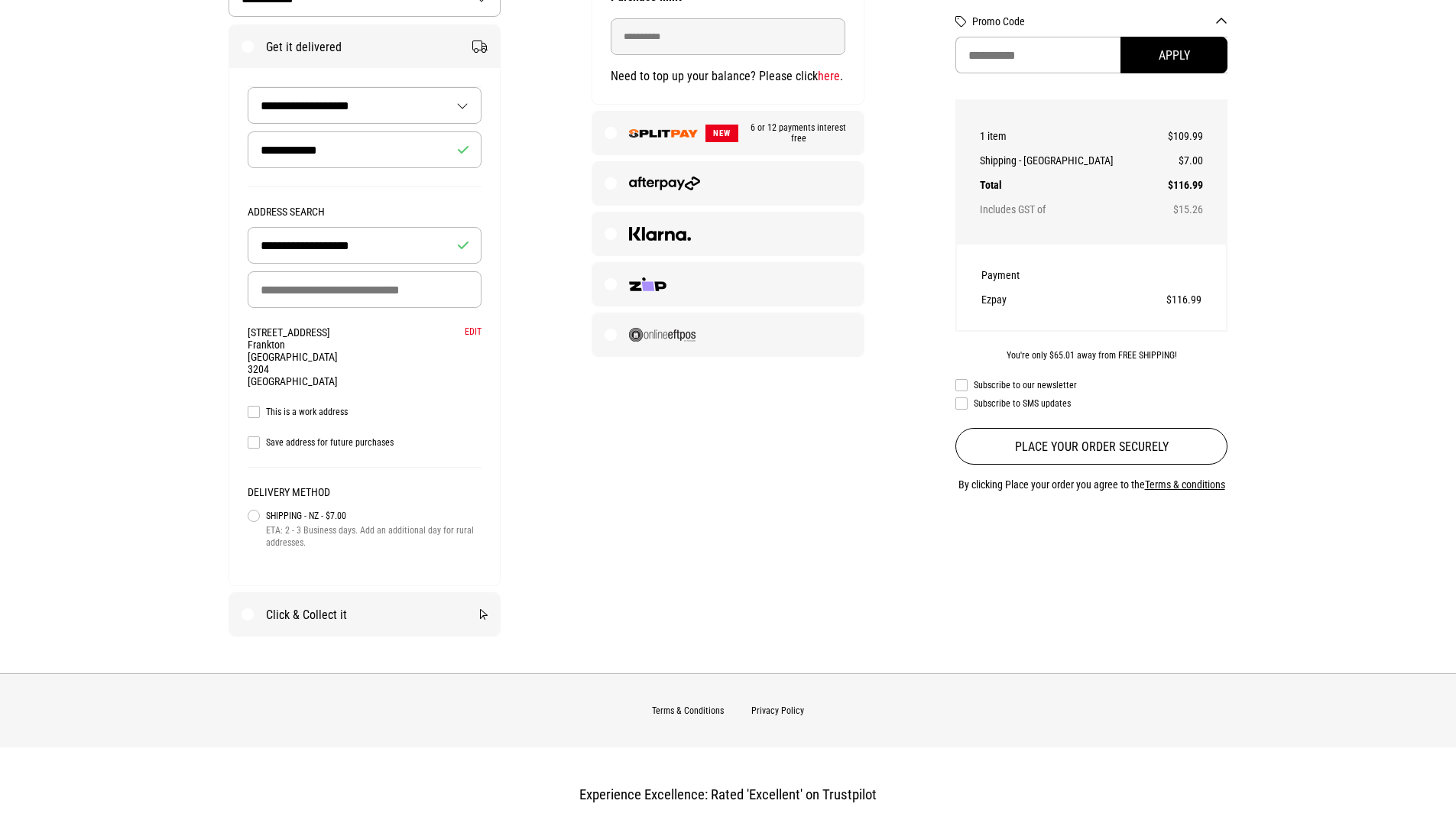
scroll to position [458, 0]
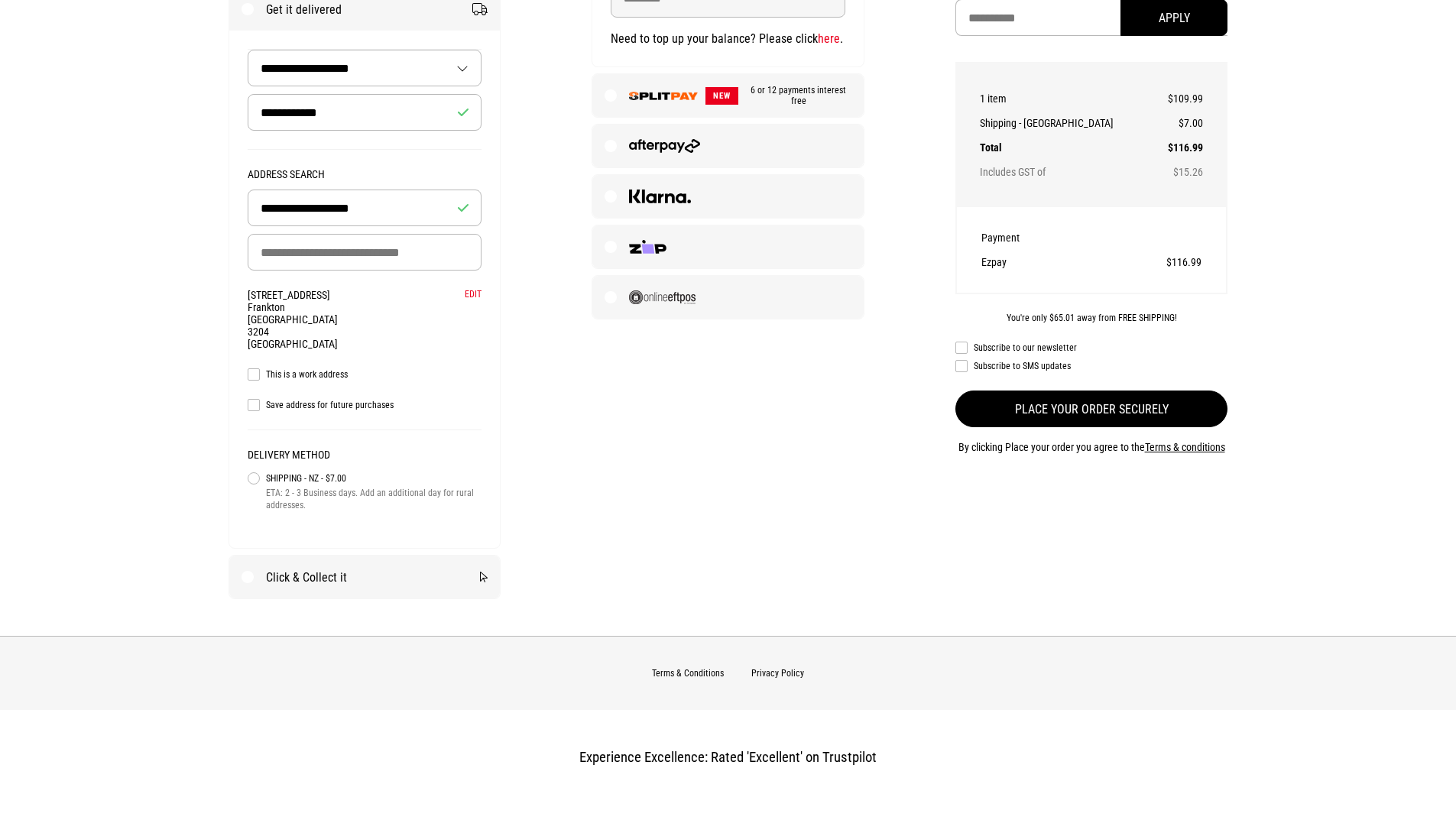
drag, startPoint x: 1085, startPoint y: 404, endPoint x: 1082, endPoint y: 413, distance: 9.5
click at [1082, 413] on button "Place your order securely" at bounding box center [1092, 408] width 273 height 36
